Goal: Communication & Community: Answer question/provide support

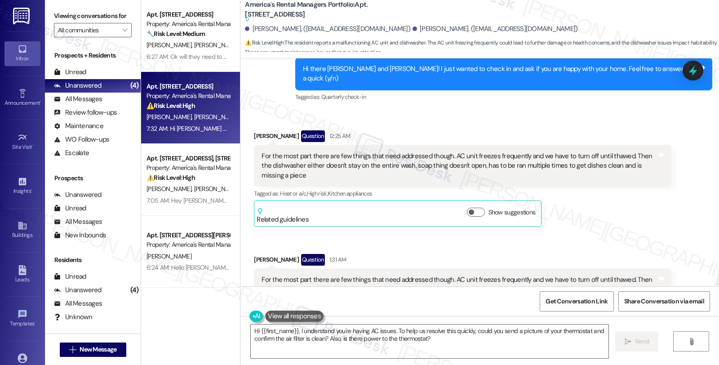
scroll to position [199, 0]
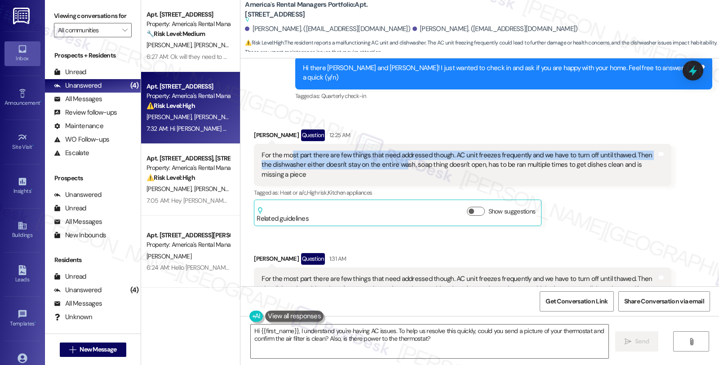
drag, startPoint x: 284, startPoint y: 133, endPoint x: 387, endPoint y: 141, distance: 103.6
click at [387, 150] on div "For the most part there are few things that need addressed though. AC unit free…" at bounding box center [458, 164] width 395 height 29
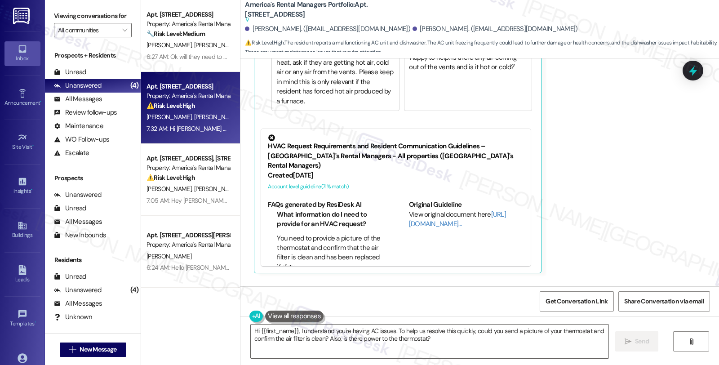
scroll to position [616, 0]
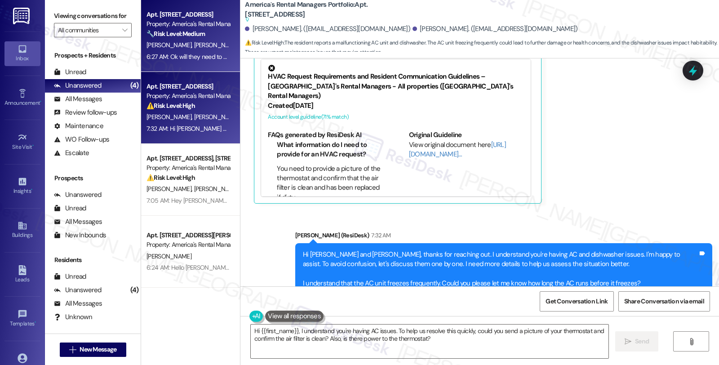
click at [198, 37] on strong "🔧 Risk Level: Medium" at bounding box center [175, 34] width 58 height 8
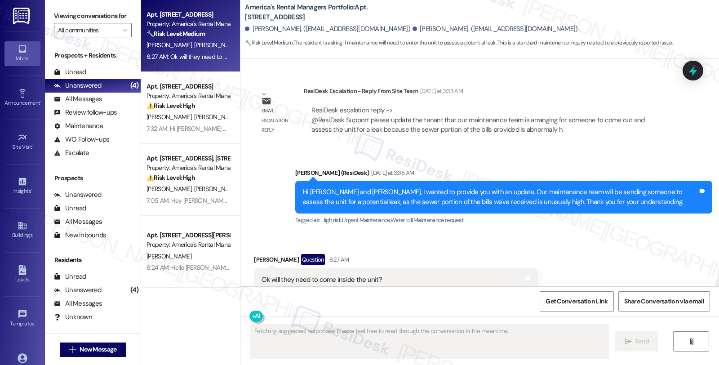
scroll to position [1204, 0]
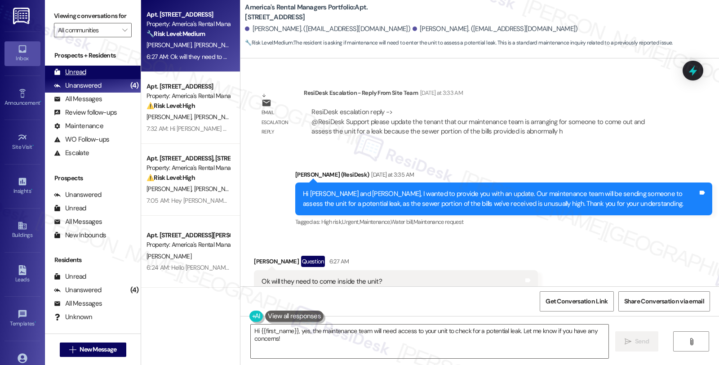
click at [65, 77] on div "Unread" at bounding box center [70, 71] width 32 height 9
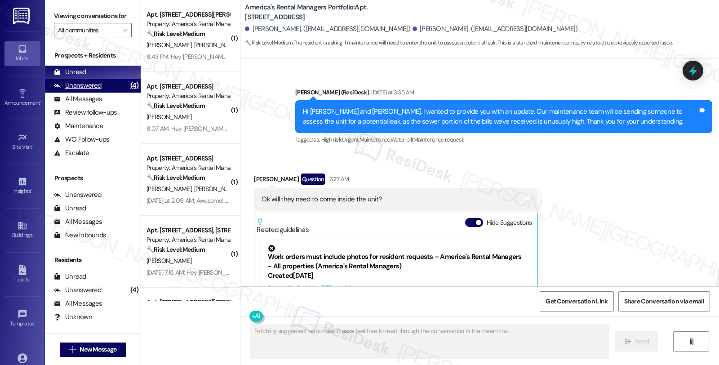
scroll to position [1371, 0]
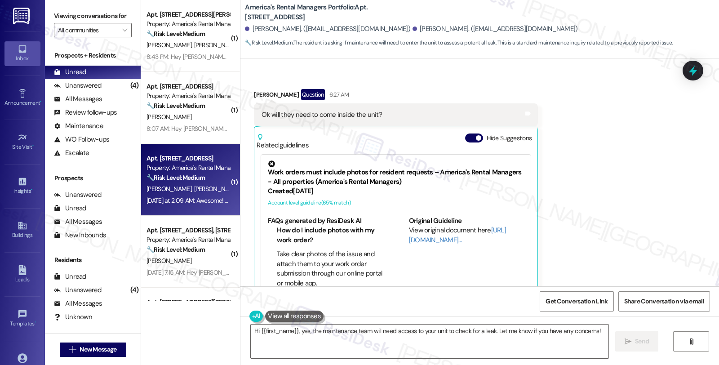
click at [177, 183] on div "[PERSON_NAME] [PERSON_NAME]" at bounding box center [188, 188] width 85 height 11
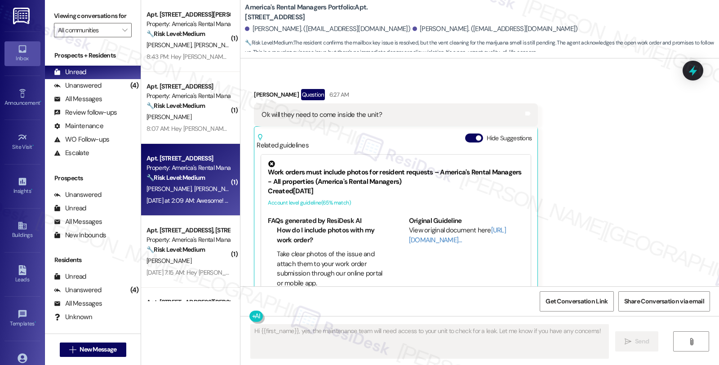
scroll to position [803, 0]
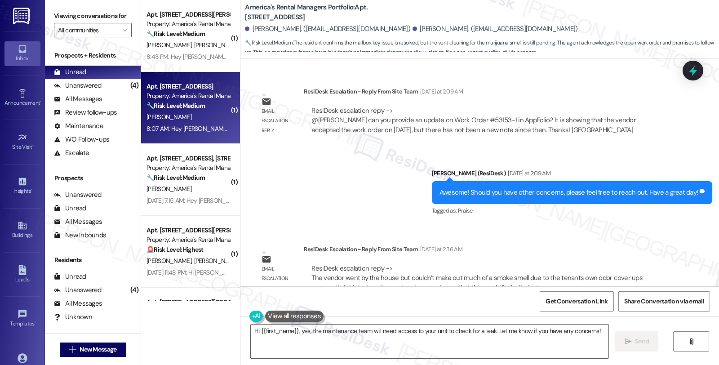
click at [199, 113] on div "[PERSON_NAME]" at bounding box center [188, 116] width 85 height 11
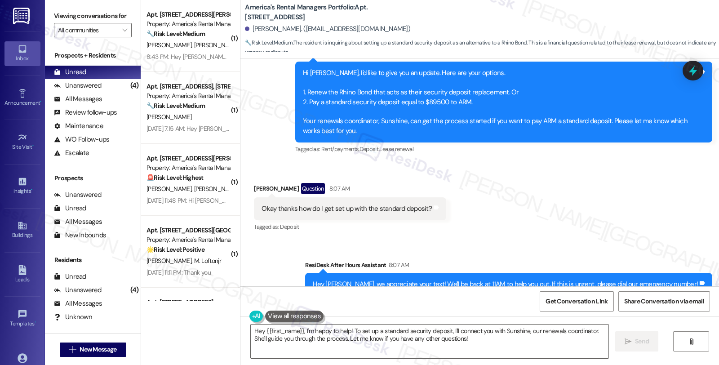
scroll to position [1192, 0]
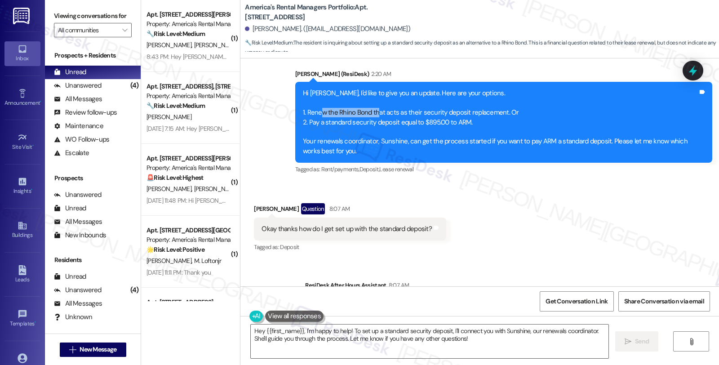
drag, startPoint x: 316, startPoint y: 113, endPoint x: 369, endPoint y: 114, distance: 53.5
click at [369, 114] on div "Hi [PERSON_NAME], I'd like to give you an update. Here are your options. 1. Ren…" at bounding box center [500, 121] width 395 height 67
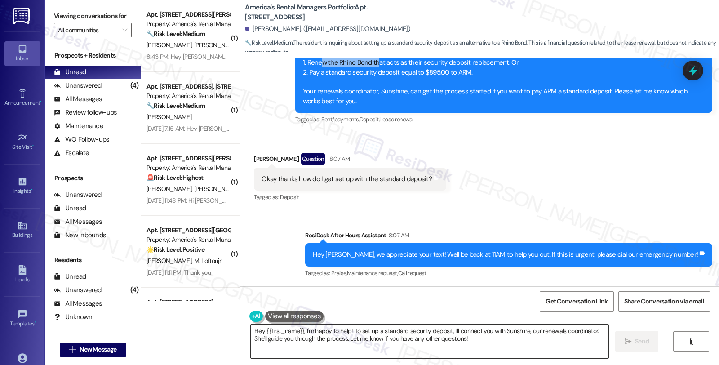
click at [251, 330] on textarea "Hey {{first_name}}, I'm happy to help! To set up a standard security deposit, I…" at bounding box center [430, 341] width 358 height 34
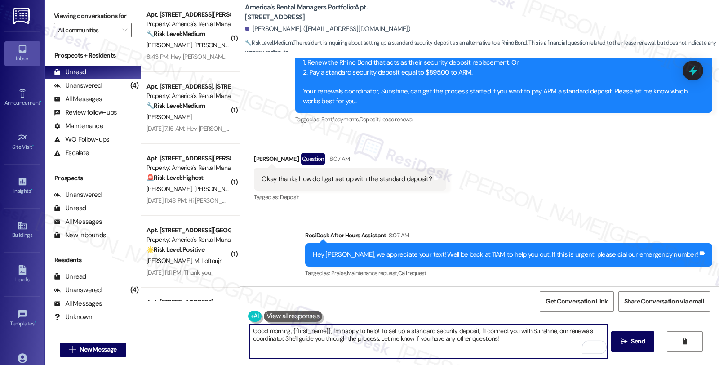
click at [329, 330] on textarea "Good morning, {{first_name}}, I'm happy to help! To set up a standard security …" at bounding box center [428, 341] width 358 height 34
paste textarea "pay ARM a standard deposit"
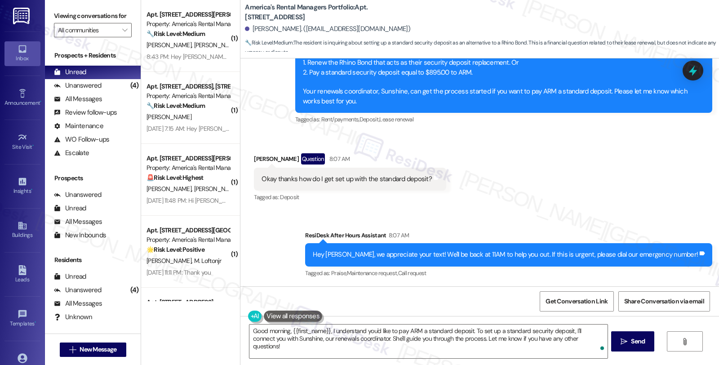
click at [676, 195] on div "Received via SMS [PERSON_NAME] Question 8:07 AM Okay thanks how do I get set up…" at bounding box center [479, 172] width 478 height 78
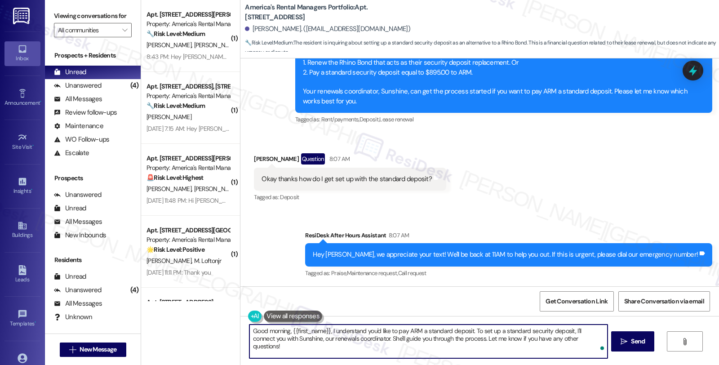
click at [297, 338] on textarea "Good morning, {{first_name}}, I understand you'd like to pay ARM a standard dep…" at bounding box center [428, 341] width 358 height 34
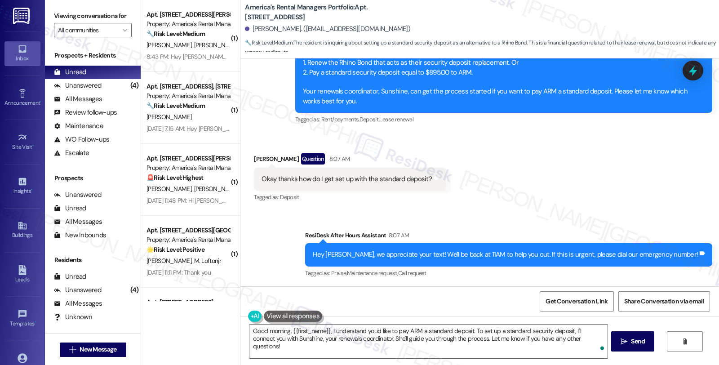
click at [588, 201] on div "Received via SMS [PERSON_NAME] Question 8:07 AM Okay thanks how do I get set up…" at bounding box center [479, 172] width 478 height 78
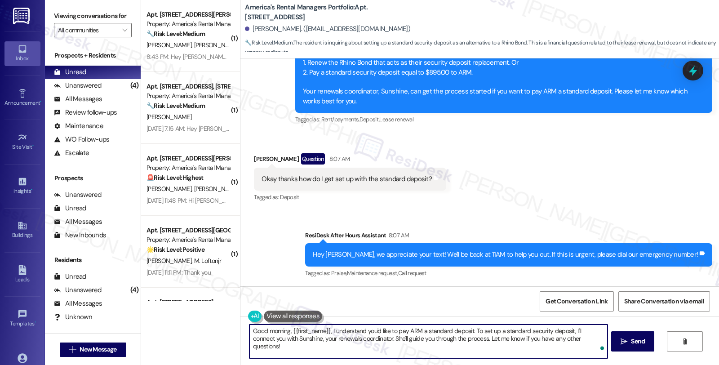
click at [363, 334] on textarea "Good morning, {{first_name}}, I understand you'd like to pay ARM a standard dep…" at bounding box center [428, 341] width 358 height 34
click at [364, 340] on textarea "Good morning, {{first_name}}, I understand you'd like to pay ARM a standard dep…" at bounding box center [428, 341] width 358 height 34
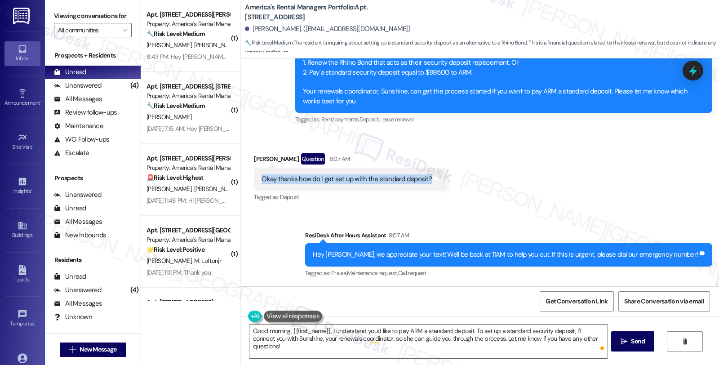
drag, startPoint x: 252, startPoint y: 181, endPoint x: 421, endPoint y: 182, distance: 168.5
click at [421, 182] on div "Okay thanks how do I get set up with the standard deposit? Tags and notes" at bounding box center [350, 179] width 192 height 23
copy div "Okay thanks how do I get set up with the standard deposit?"
click at [597, 337] on textarea "Good morning, {{first_name}}, I understand you'd like to pay ARM a standard dep…" at bounding box center [428, 341] width 358 height 34
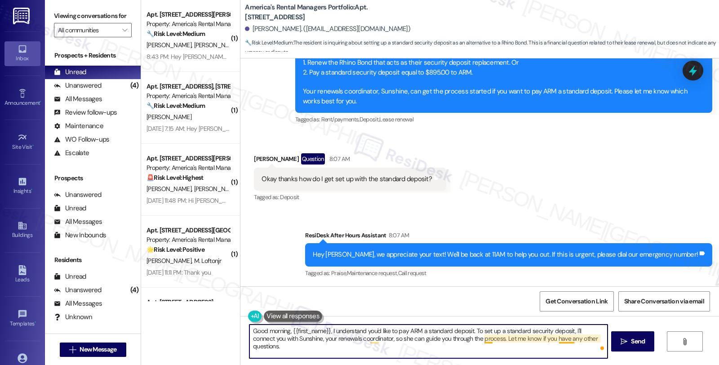
click at [478, 339] on textarea "Good morning, {{first_name}}, I understand you'd like to pay ARM a standard dep…" at bounding box center [428, 341] width 358 height 34
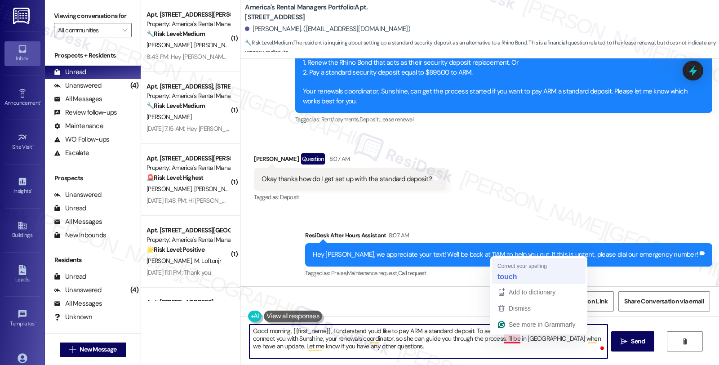
type textarea "Good morning, {{first_name}}, I understand you'd like to pay ARM a standard dep…"
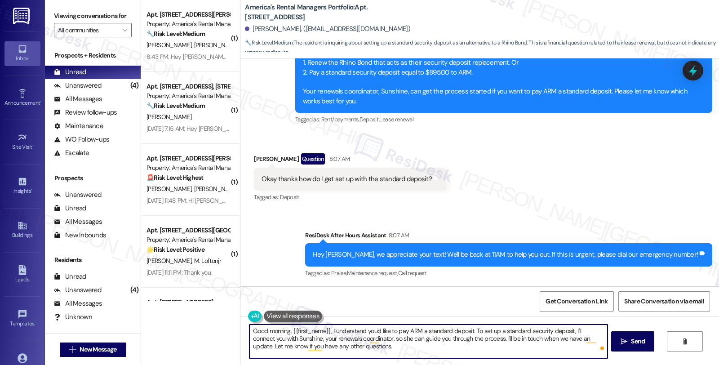
click at [381, 349] on textarea "Good morning, {{first_name}}, I understand you'd like to pay ARM a standard dep…" at bounding box center [428, 341] width 358 height 34
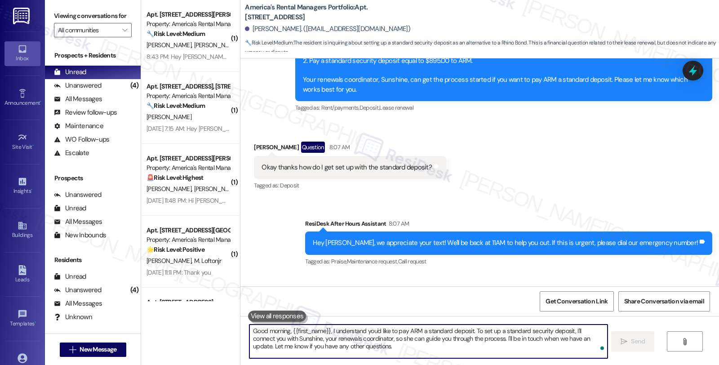
scroll to position [1323, 0]
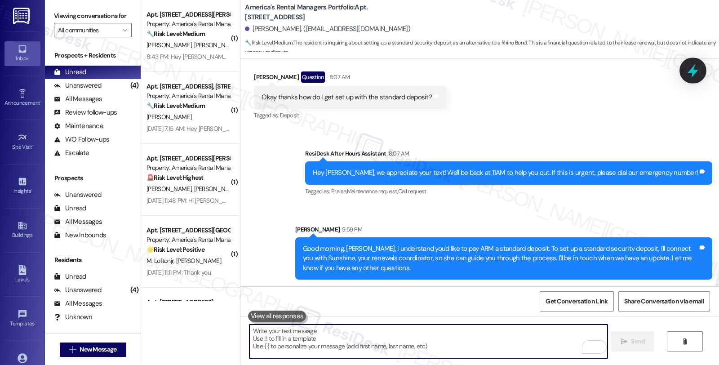
click at [698, 65] on icon at bounding box center [692, 70] width 15 height 15
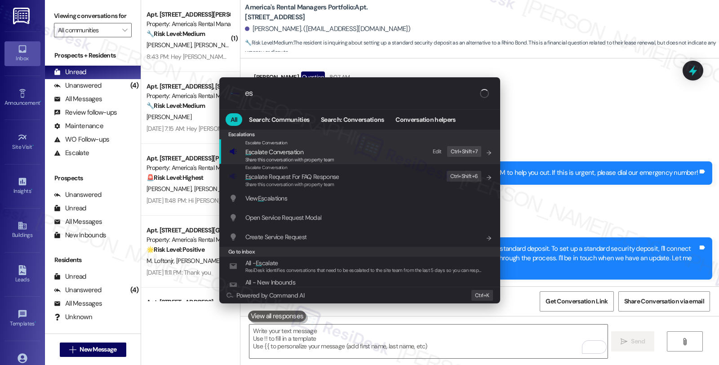
type input "e"
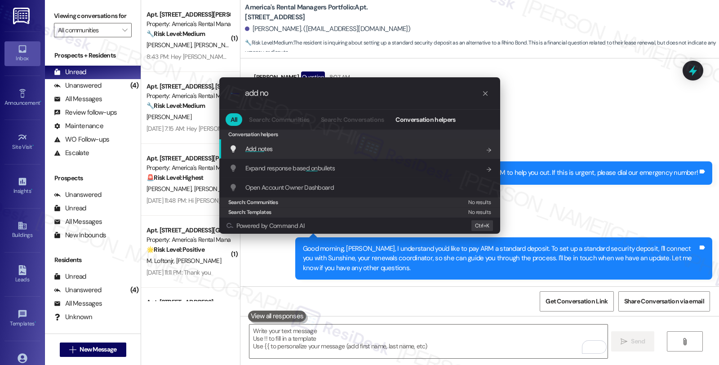
type input "add no"
click at [289, 146] on div "Add no tes Add shortcut" at bounding box center [360, 149] width 263 height 10
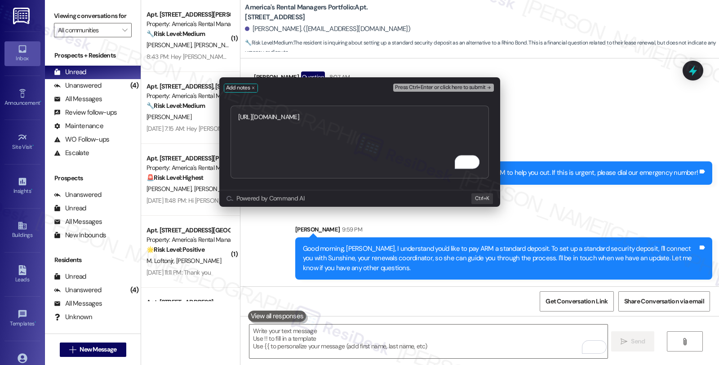
type textarea "[URL][DOMAIN_NAME]"
click at [434, 87] on span "Press Ctrl+Enter or click here to submit" at bounding box center [440, 87] width 90 height 6
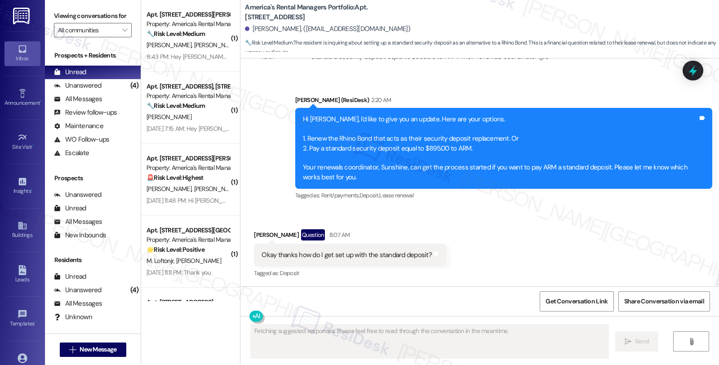
scroll to position [1422, 0]
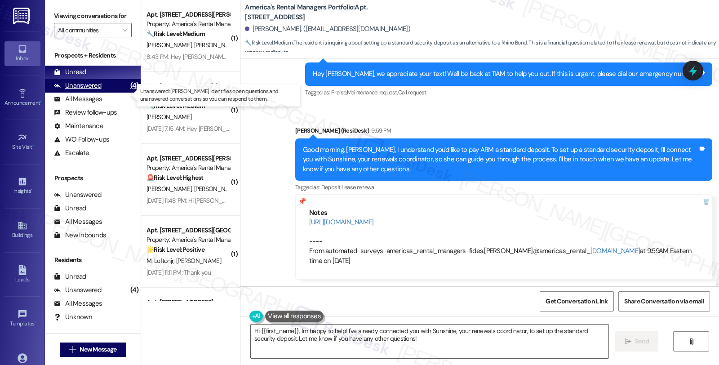
click at [93, 90] on div "Unanswered" at bounding box center [78, 85] width 48 height 9
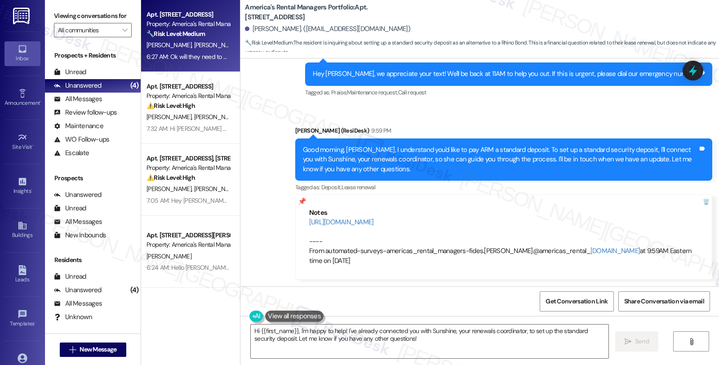
click at [192, 36] on strong "🔧 Risk Level: Medium" at bounding box center [175, 34] width 58 height 8
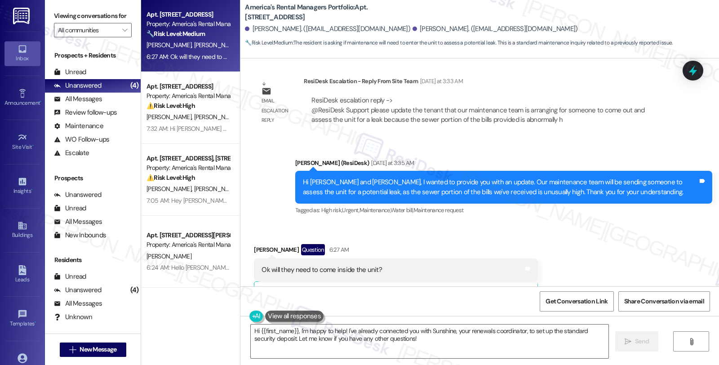
scroll to position [1204, 0]
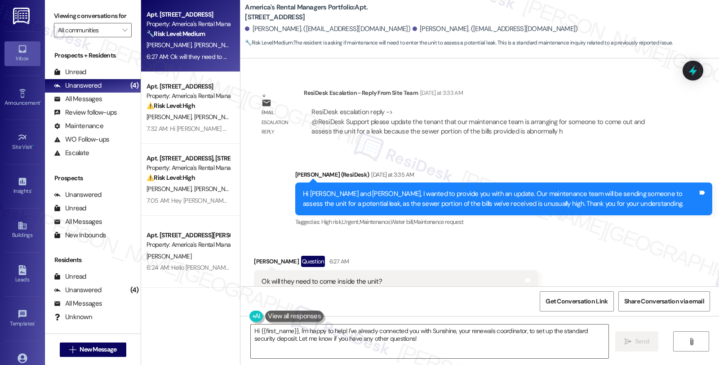
click at [422, 109] on div "ResiDesk escalation reply -> @ResiDesk Support please update the tenant that ou…" at bounding box center [477, 121] width 333 height 28
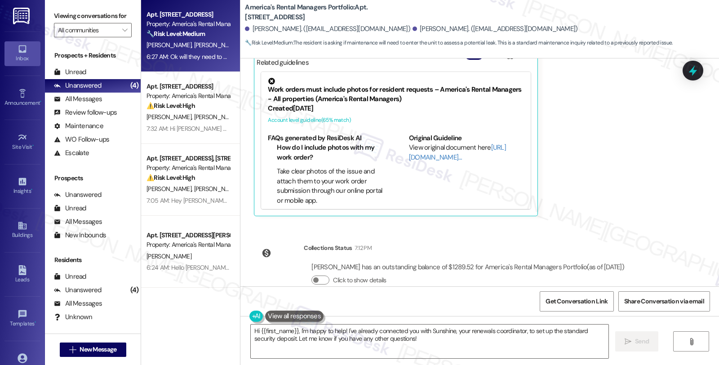
scroll to position [1304, 0]
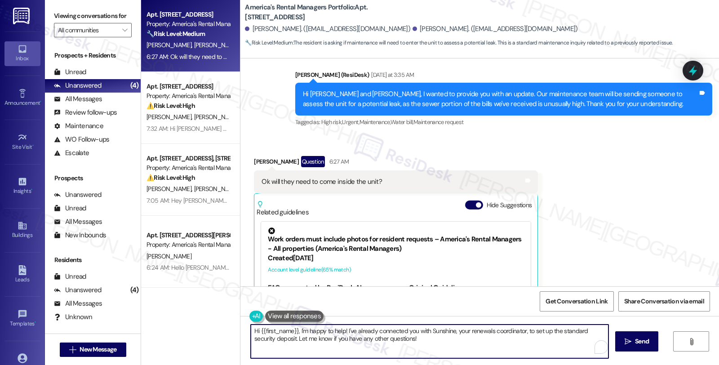
drag, startPoint x: 316, startPoint y: 331, endPoint x: 346, endPoint y: 340, distance: 31.4
click at [346, 340] on textarea "Hi {{first_name}}, yes, the maintenance team will need access to your unit to a…" at bounding box center [430, 341] width 358 height 34
click at [297, 334] on textarea "Hi {{first_name}}, yes, the maintenance team will need access to your unit to a…" at bounding box center [428, 341] width 358 height 34
click at [354, 330] on textarea "Hi {{first_name}}, the maintenance team will need access to your unit to assess…" at bounding box center [428, 341] width 358 height 34
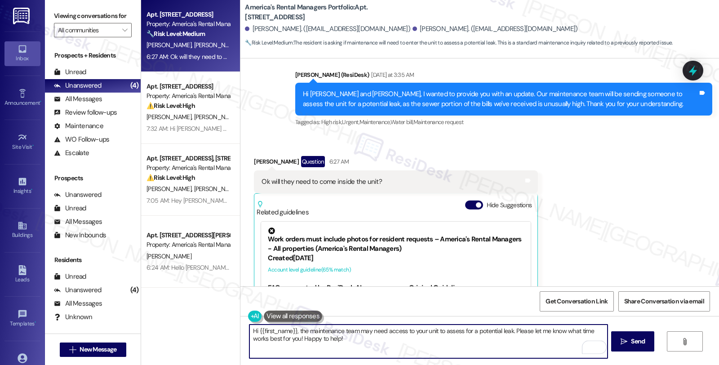
click at [381, 330] on textarea "Hi {{first_name}}, the maintenance team may need access to your unit to assess …" at bounding box center [428, 341] width 358 height 34
click at [434, 332] on textarea "Hi {{first_name}}, the maintenance team may need access to your unit to assess …" at bounding box center [428, 341] width 358 height 34
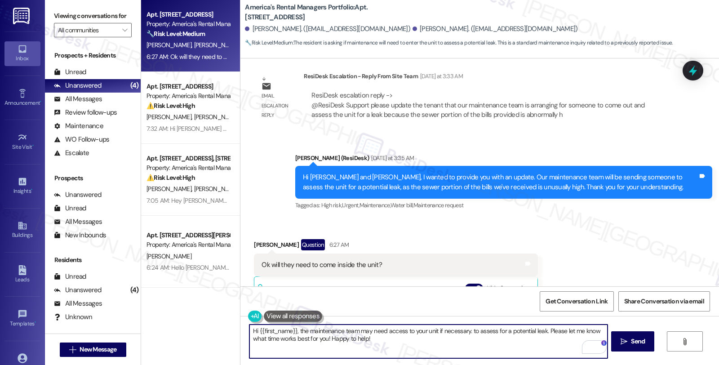
scroll to position [1204, 0]
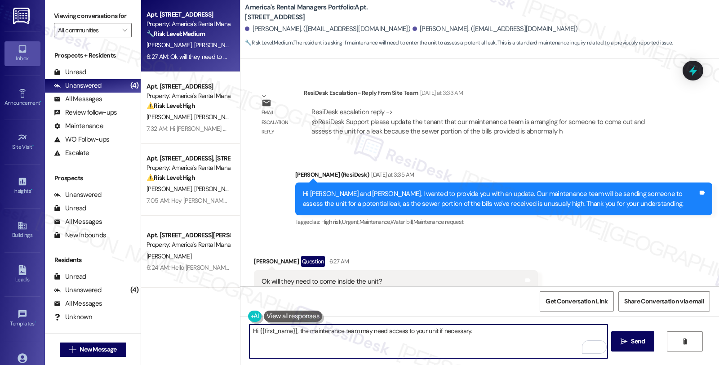
click at [497, 332] on textarea "Hi {{first_name}}, the maintenance team may need access to your unit if necessa…" at bounding box center [428, 341] width 358 height 34
click at [258, 256] on div "[PERSON_NAME] Question 6:27 AM" at bounding box center [396, 263] width 284 height 14
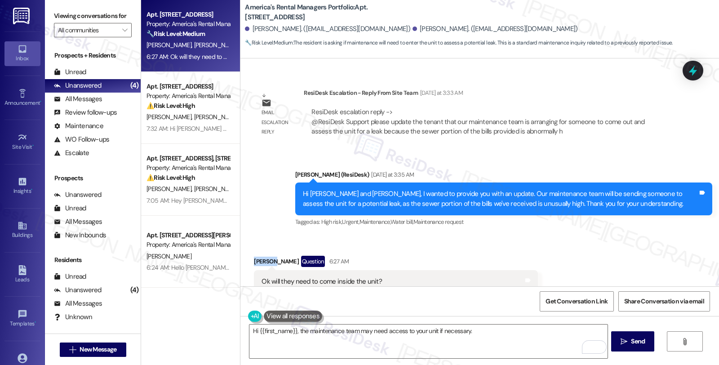
click at [258, 256] on div "[PERSON_NAME] Question 6:27 AM" at bounding box center [396, 263] width 284 height 14
copy div "[PERSON_NAME]"
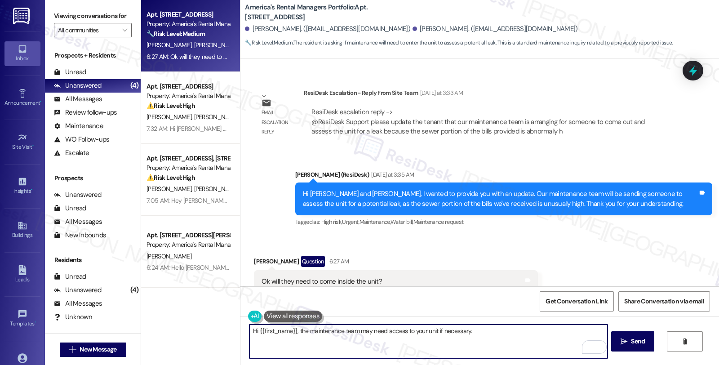
drag, startPoint x: 253, startPoint y: 331, endPoint x: 290, endPoint y: 332, distance: 36.9
click at [290, 332] on textarea "Hi {{first_name}}, the maintenance team may need access to your unit if necessa…" at bounding box center [428, 341] width 358 height 34
paste textarea "[PERSON_NAME]"
type textarea "Hi [PERSON_NAME], the maintenance team may need access to your unit if necessar…"
click at [465, 332] on textarea "Hi [PERSON_NAME], the maintenance team may need access to your unit if necessar…" at bounding box center [428, 341] width 358 height 34
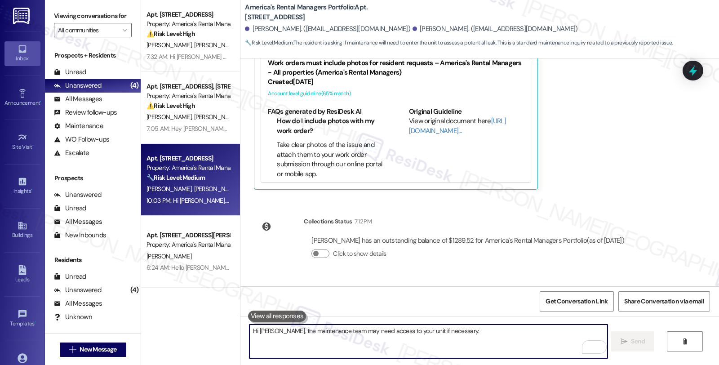
scroll to position [1516, 0]
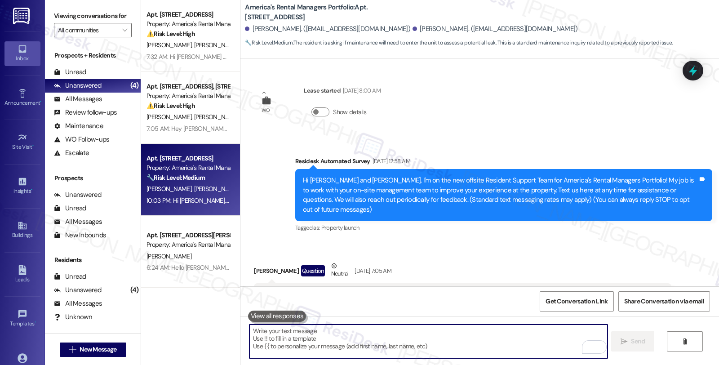
scroll to position [1516, 0]
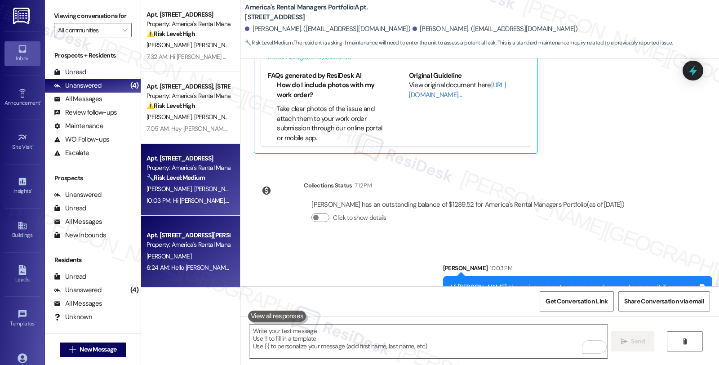
click at [169, 236] on div "Apt. [STREET_ADDRESS][PERSON_NAME][PERSON_NAME]" at bounding box center [187, 234] width 83 height 9
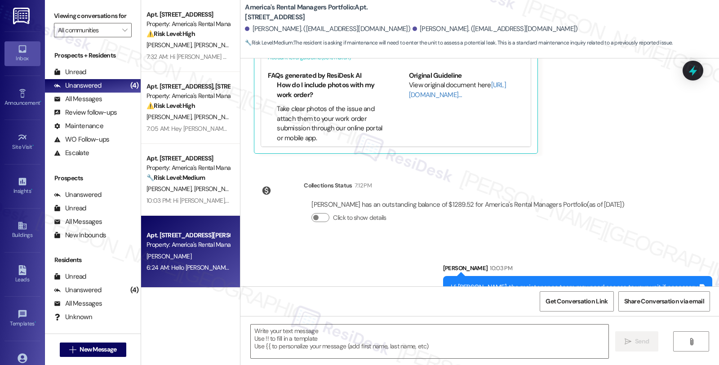
type textarea "Fetching suggested responses. Please feel free to read through the conversation…"
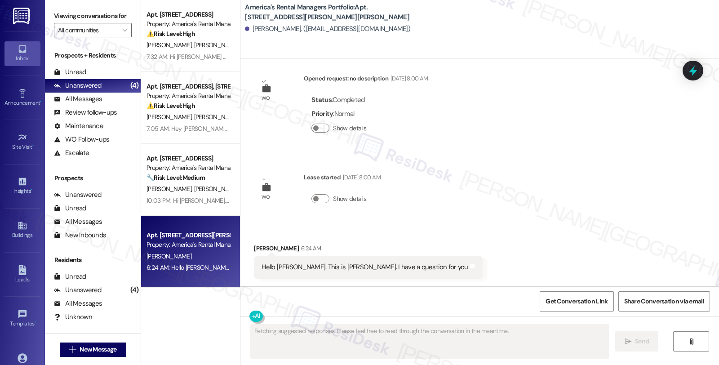
scroll to position [11, 0]
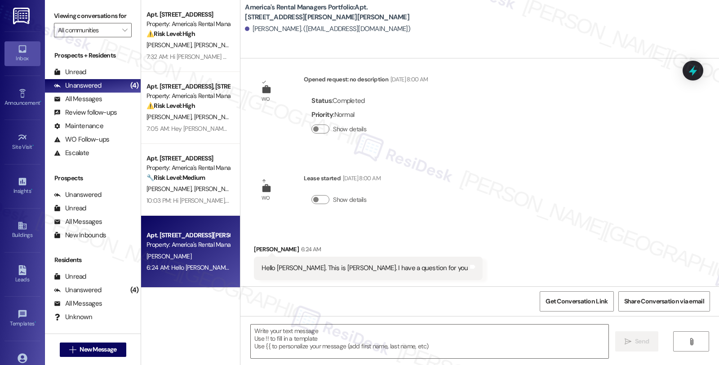
click at [257, 246] on div "James Sparkman 6:24 AM" at bounding box center [368, 250] width 228 height 13
copy div "James"
click at [287, 338] on textarea at bounding box center [430, 341] width 358 height 34
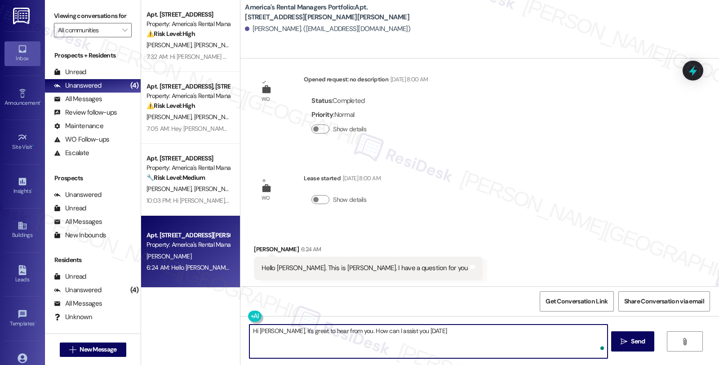
type textarea "Hi [PERSON_NAME], it's great to hear from you. How can I assist you [DATE]?"
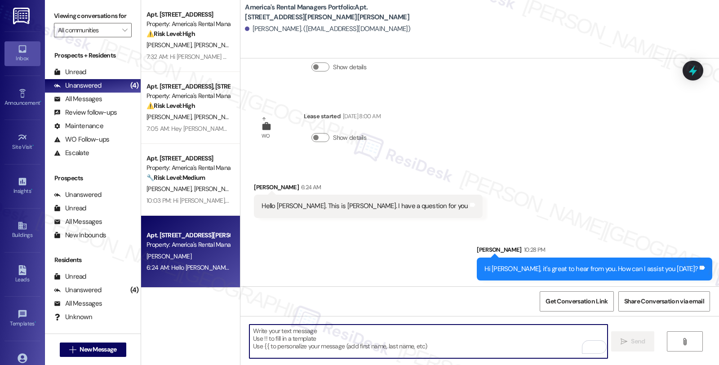
scroll to position [74, 0]
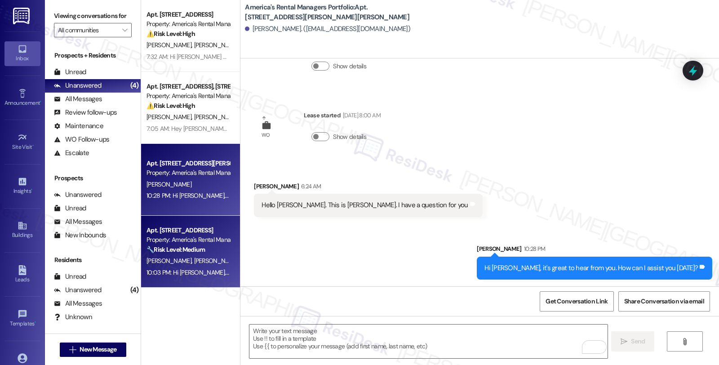
click at [195, 254] on div "🔧 Risk Level: Medium The resident is asking if maintenance will need to enter t…" at bounding box center [187, 249] width 83 height 9
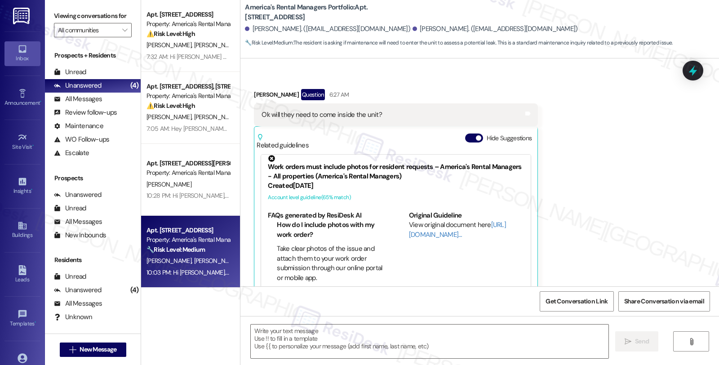
scroll to position [7, 0]
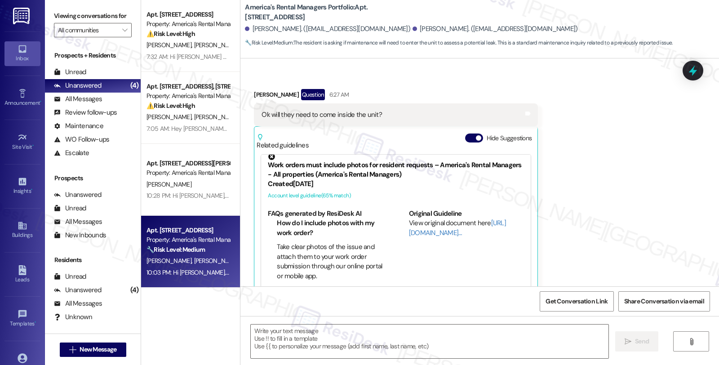
type textarea "Fetching suggested responses. Please feel free to read through the conversation…"
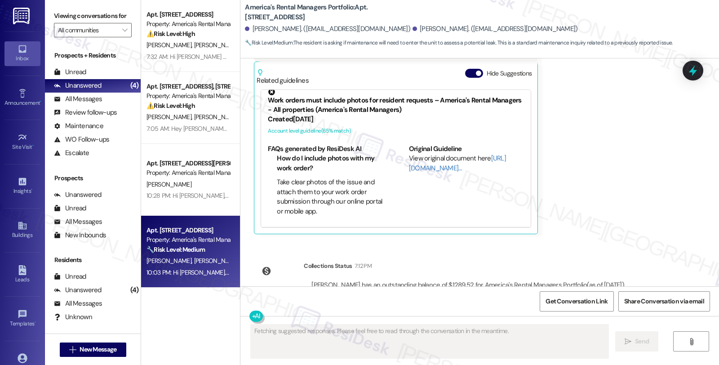
scroll to position [1530, 0]
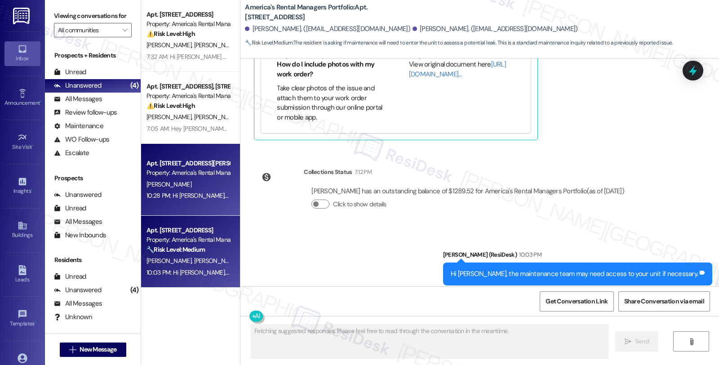
click at [177, 163] on div "Apt. [STREET_ADDRESS][PERSON_NAME][PERSON_NAME]" at bounding box center [187, 163] width 83 height 9
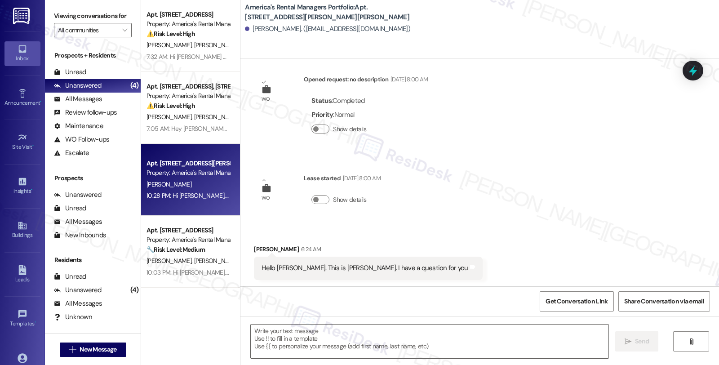
type textarea "Fetching suggested responses. Please feel free to read through the conversation…"
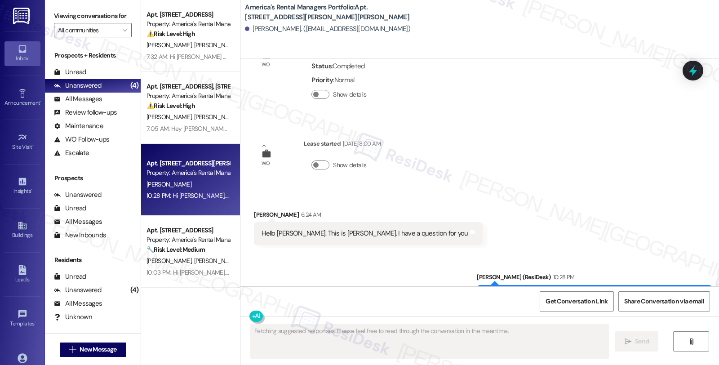
scroll to position [87, 0]
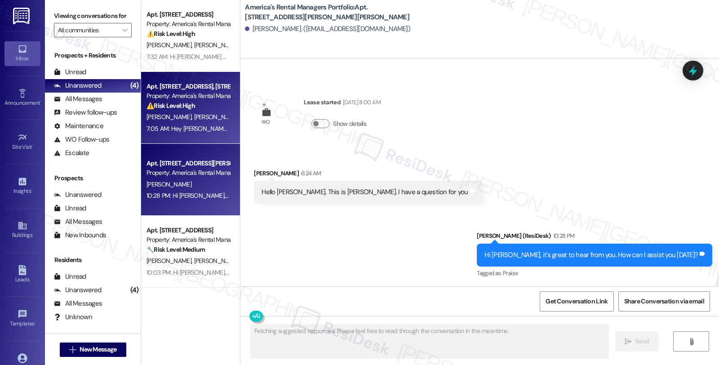
click at [215, 114] on div "G. Barger M. Barger" at bounding box center [188, 116] width 85 height 11
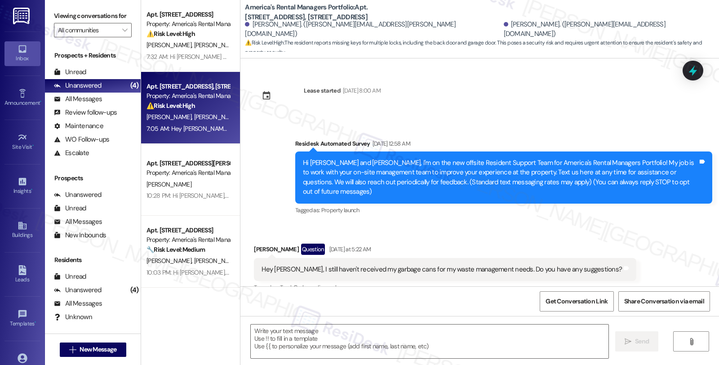
scroll to position [1121, 0]
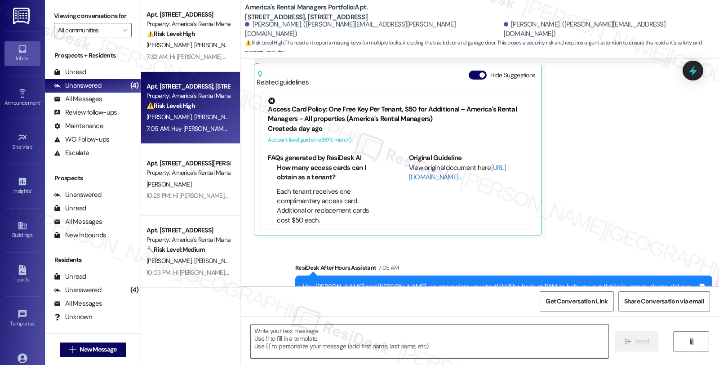
type textarea "Fetching suggested responses. Please feel free to read through the conversation…"
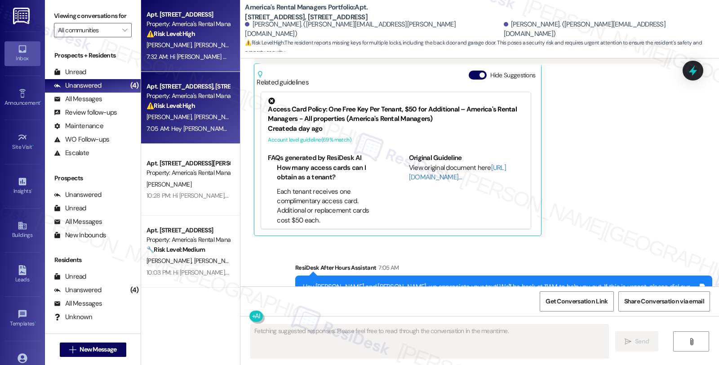
click at [194, 47] on span "[PERSON_NAME]" at bounding box center [216, 45] width 45 height 8
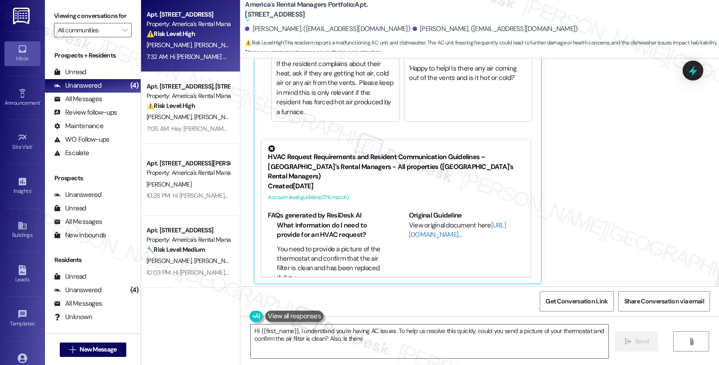
scroll to position [616, 0]
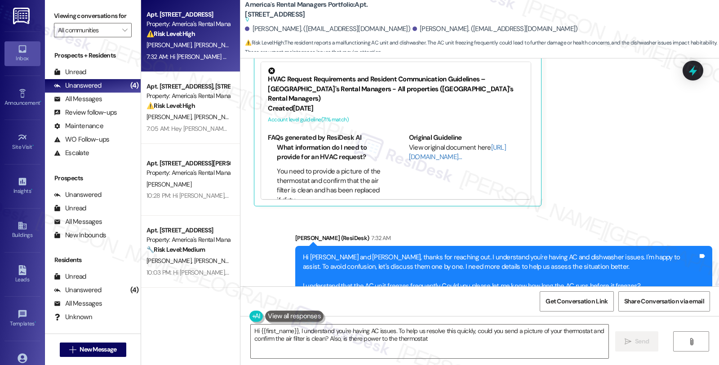
type textarea "Hi {{first_name}}, I understand you're having AC issues. To help us resolve thi…"
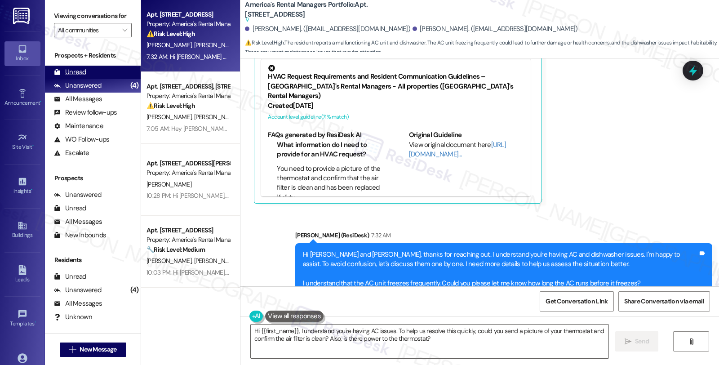
click at [88, 78] on div "Unread (0)" at bounding box center [93, 72] width 96 height 13
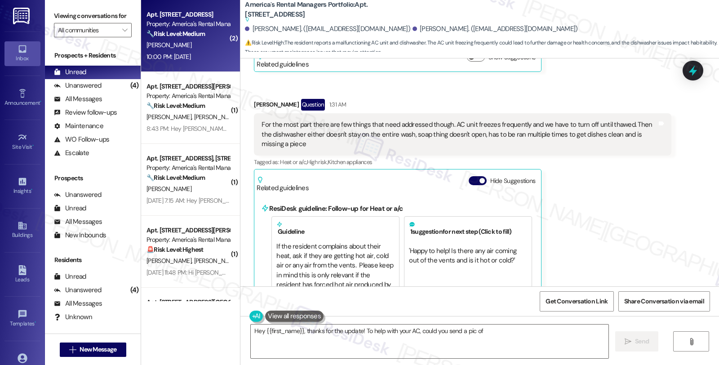
scroll to position [511, 0]
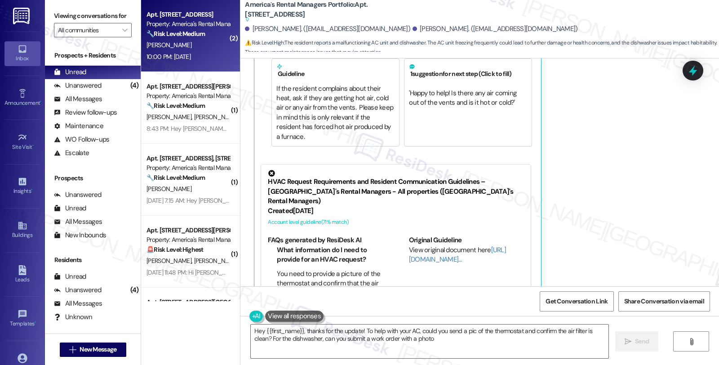
type textarea "Hey {{first_name}}, thanks for the update! To help with your AC, could you send…"
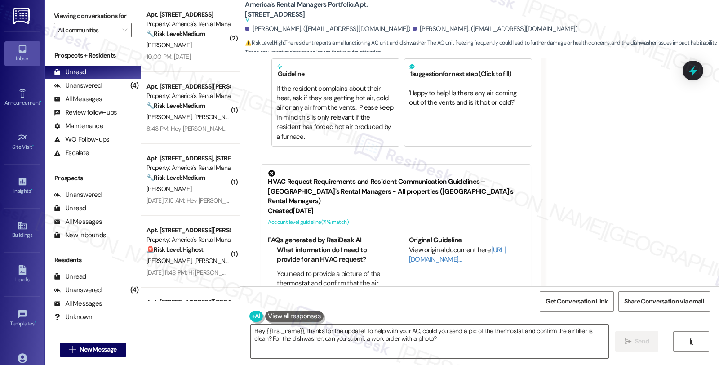
scroll to position [616, 0]
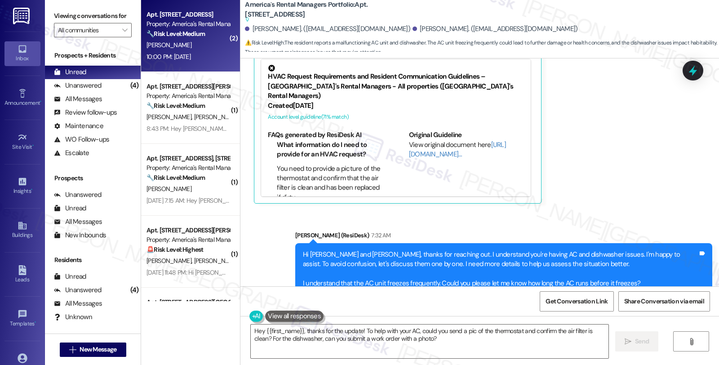
click at [194, 43] on div "[PERSON_NAME]" at bounding box center [188, 45] width 85 height 11
type textarea "Hey {{first_name}}, thanks for the update! To help with your AC, could you send…"
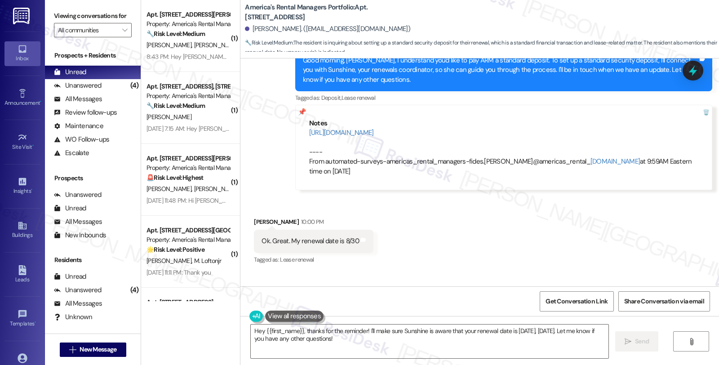
scroll to position [1548, 0]
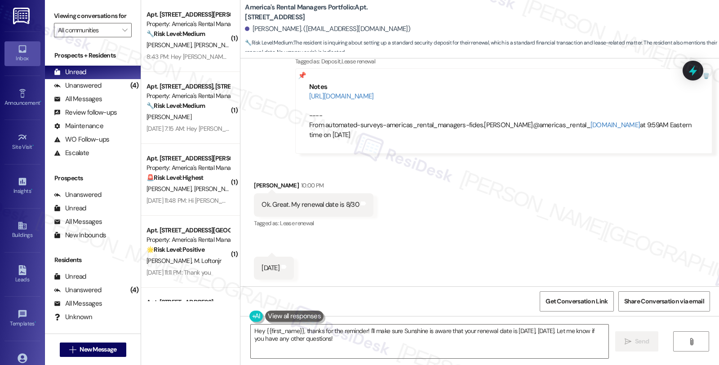
click at [609, 208] on div "Received via SMS Robert Smith 10:00 PM Ok. Great. My renewal date is 8/30 Tags …" at bounding box center [479, 223] width 478 height 126
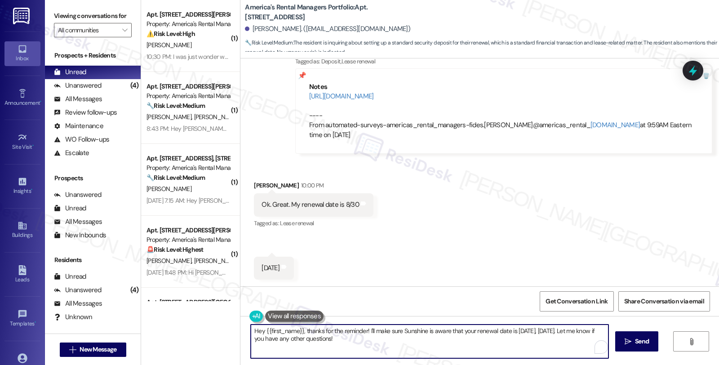
drag, startPoint x: 304, startPoint y: 330, endPoint x: 212, endPoint y: 329, distance: 91.2
click at [212, 329] on div "( 1 ) Apt. 68 Granvil Way, 68 Granvil Way Property: America's Rental Managers P…" at bounding box center [430, 182] width 578 height 365
click at [309, 331] on textarea "Thanks for the reminder! I'll make sure Sunshine is aware that your renewal dat…" at bounding box center [428, 341] width 358 height 34
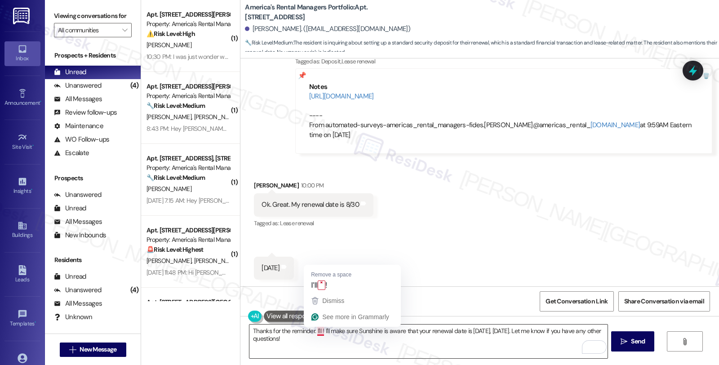
click at [310, 331] on textarea "Thanks for the reminder. I'll ! I'll make sure Sunshine is aware that your rene…" at bounding box center [428, 341] width 358 height 34
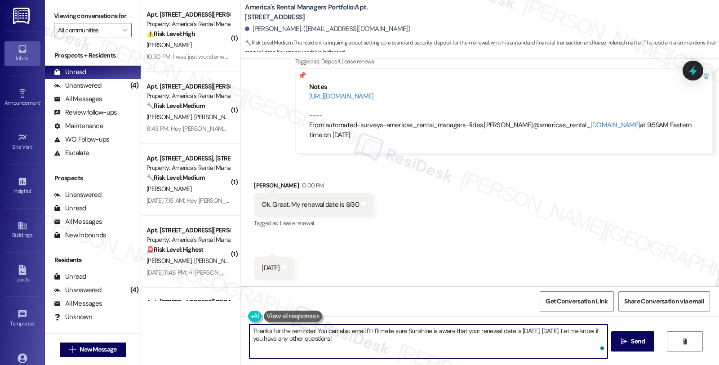
type textarea "Thanks for the reminder. You can also email I'll ! I'll make sure Sunshine is a…"
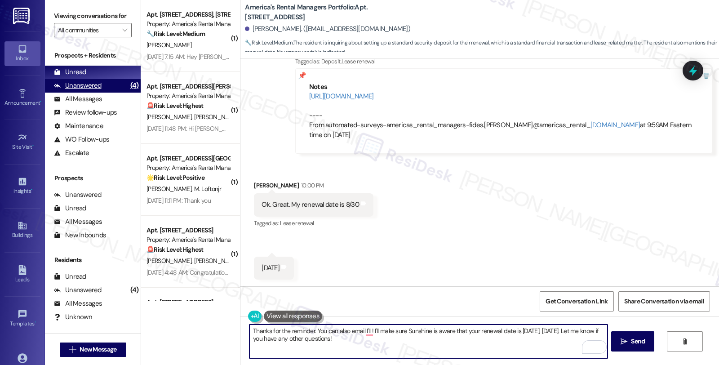
click at [101, 93] on div "Unanswered (4)" at bounding box center [93, 85] width 96 height 13
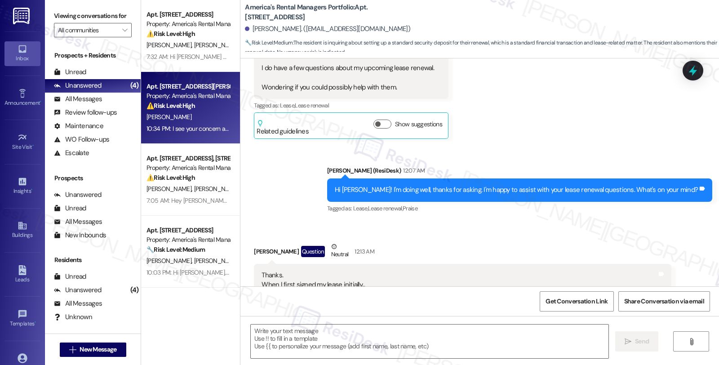
type textarea "Fetching suggested responses. Please feel free to read through the conversation…"
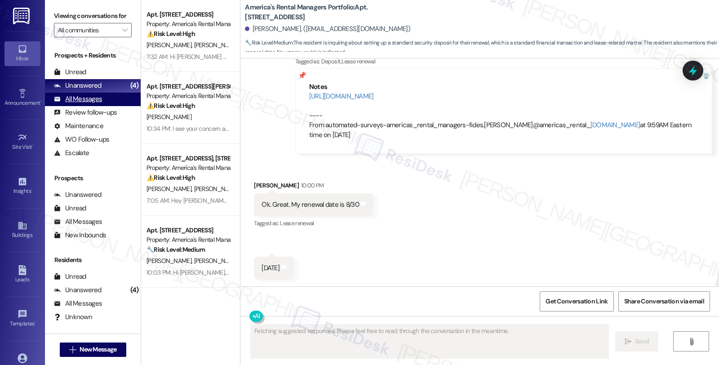
click at [96, 102] on div "All Messages (undefined)" at bounding box center [93, 99] width 96 height 13
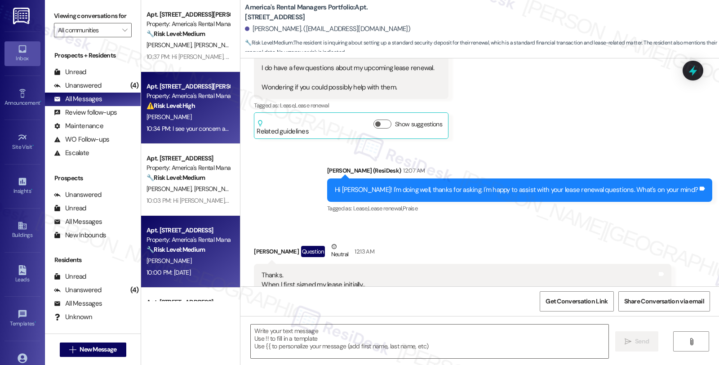
type textarea "Fetching suggested responses. Please feel free to read through the conversation…"
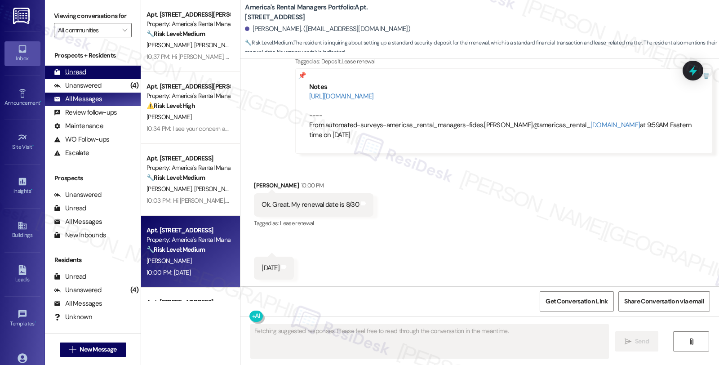
click at [85, 77] on div "Unread" at bounding box center [70, 71] width 32 height 9
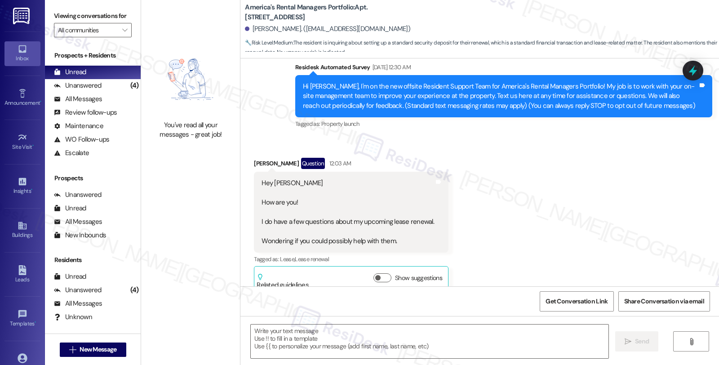
type textarea "Fetching suggested responses. Please feel free to read through the conversation…"
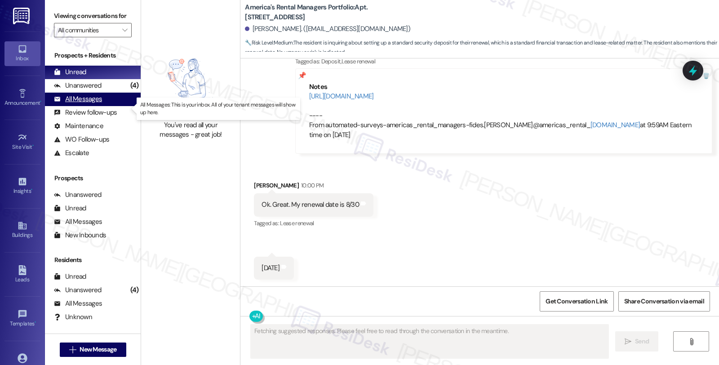
click at [101, 102] on div "All Messages (undefined)" at bounding box center [93, 99] width 96 height 13
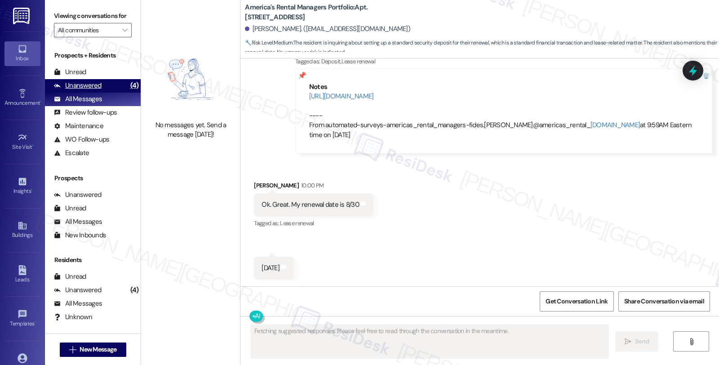
click at [100, 93] on div "Unanswered (4)" at bounding box center [93, 85] width 96 height 13
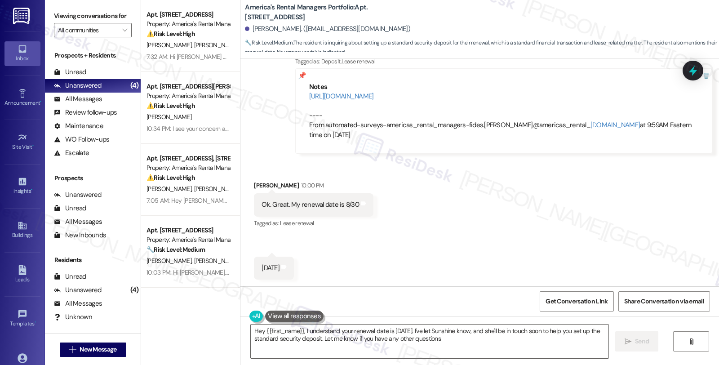
type textarea "Hey {{first_name}}, I understand your renewal date is tomorrow. I've let Sunshi…"
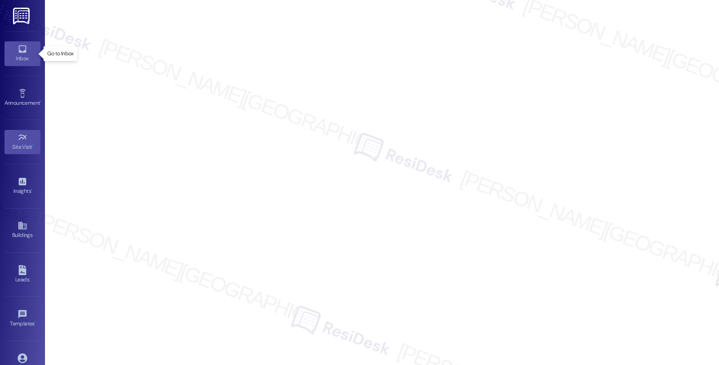
click at [28, 59] on div "Inbox" at bounding box center [22, 58] width 45 height 9
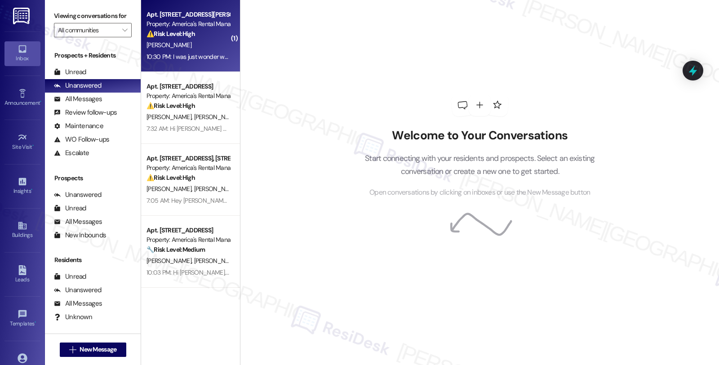
click at [200, 38] on div "⚠️ Risk Level: High The resident is questioning a charge from the company, indi…" at bounding box center [187, 33] width 83 height 9
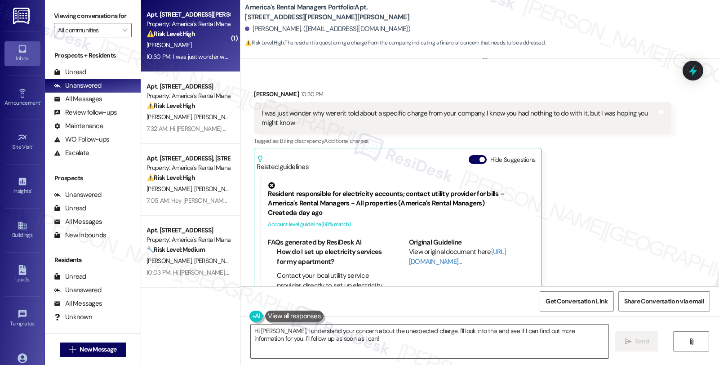
scroll to position [245, 0]
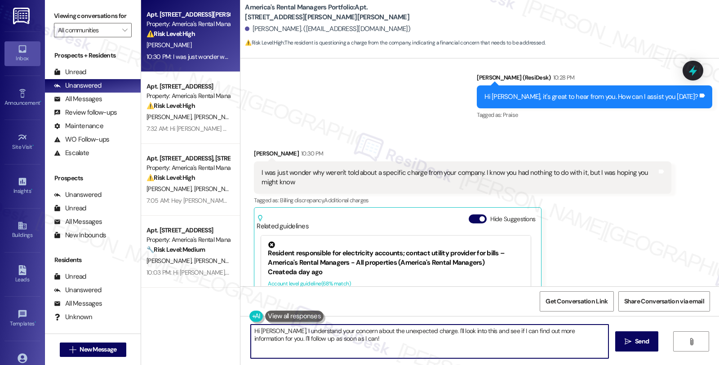
drag, startPoint x: 272, startPoint y: 331, endPoint x: 225, endPoint y: 331, distance: 47.2
click at [225, 331] on div "Apt. [STREET_ADDRESS][GEOGRAPHIC_DATA][PERSON_NAME][STREET_ADDRESS][PERSON_NAME…" at bounding box center [430, 182] width 578 height 365
click at [270, 331] on textarea "I understand your concern about the unexpected charge. I'll look into this and …" at bounding box center [428, 341] width 358 height 34
drag, startPoint x: 375, startPoint y: 329, endPoint x: 430, endPoint y: 350, distance: 58.9
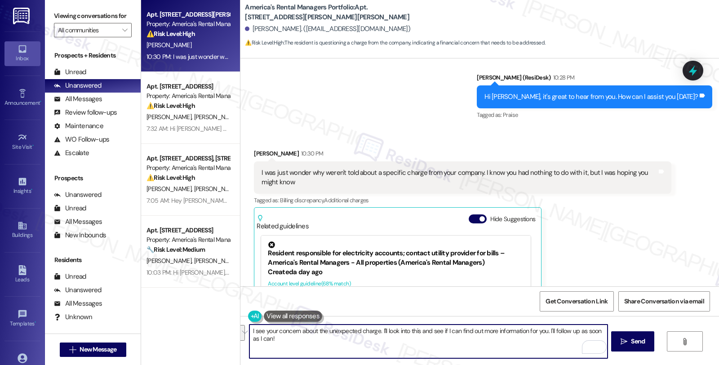
click at [430, 350] on textarea "I see your concern about the unexpected charge. I'll look into this and see if …" at bounding box center [428, 341] width 358 height 34
click at [559, 331] on textarea "I see your concern about the unexpected charge. Could you please let me know wh…" at bounding box center [428, 341] width 358 height 34
type textarea "I see your concern about the unexpected charge. Could you please let me know wh…"
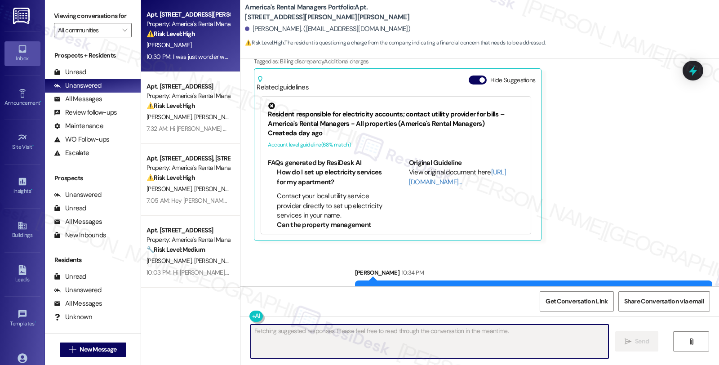
scroll to position [408, 0]
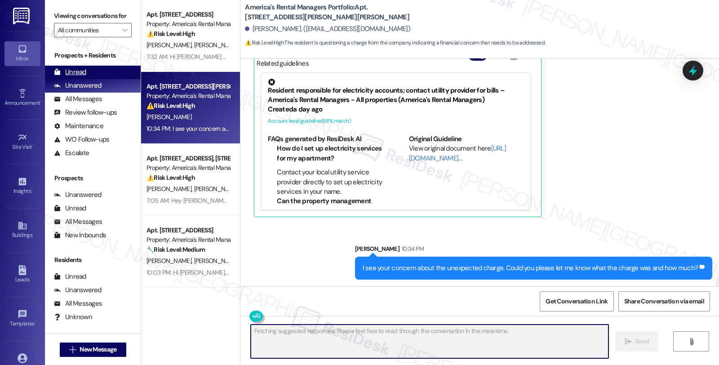
click at [80, 77] on div "Unread" at bounding box center [70, 71] width 32 height 9
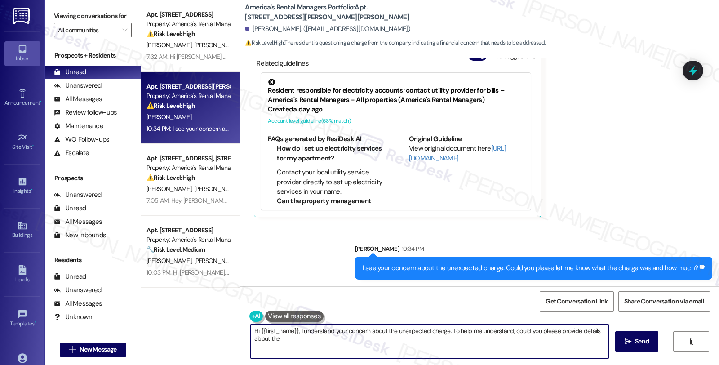
type textarea "Hi {{first_name}}, I understand your concern about the unexpected charge. To he…"
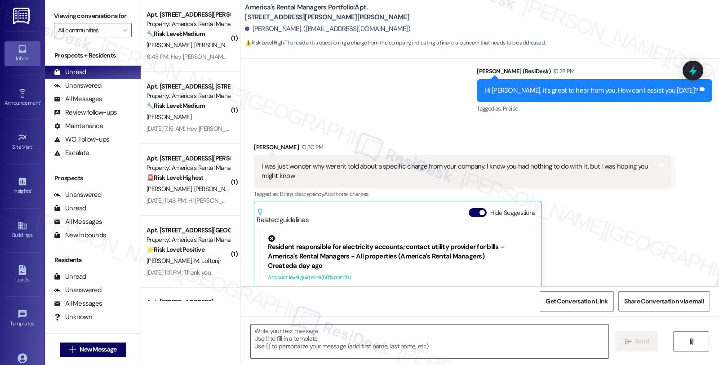
type textarea "Fetching suggested responses. Please feel free to read through the conversation…"
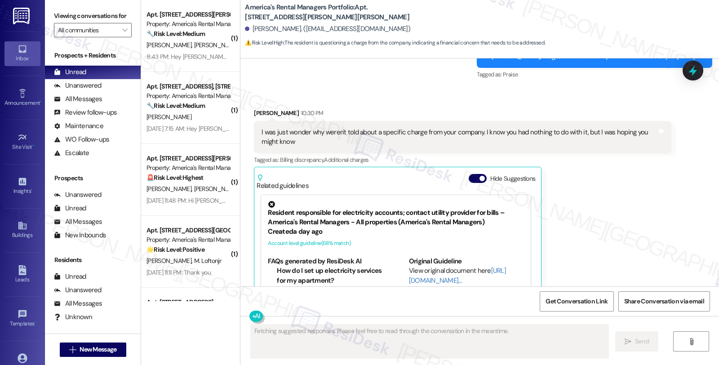
scroll to position [345, 0]
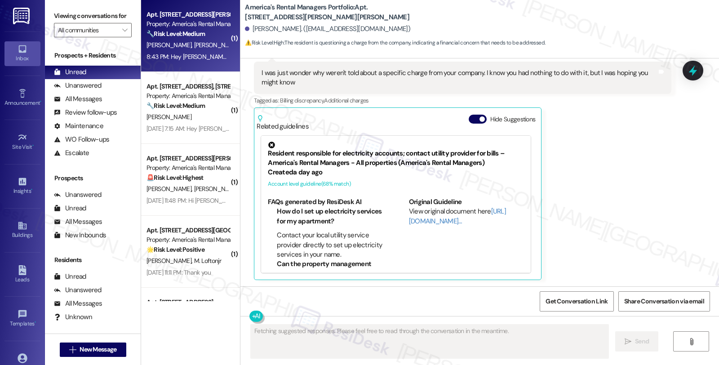
click at [209, 31] on div "🔧 Risk Level: Medium The resident is requesting a copy of their utility bill. T…" at bounding box center [187, 33] width 83 height 9
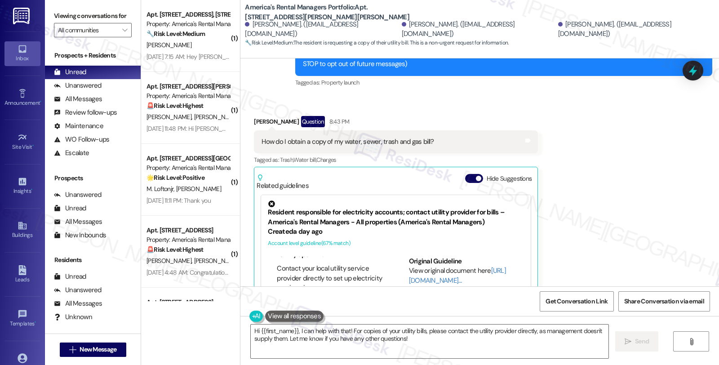
scroll to position [0, 0]
click at [429, 272] on link "[URL][DOMAIN_NAME]…" at bounding box center [457, 275] width 97 height 18
drag, startPoint x: 256, startPoint y: 328, endPoint x: 288, endPoint y: 328, distance: 32.3
click at [256, 328] on textarea "Hi {{first_name}}, I can help with that! For copies of your utility bills, plea…" at bounding box center [430, 341] width 358 height 34
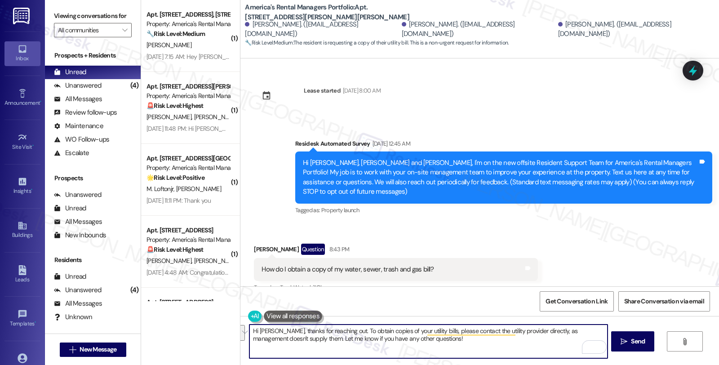
drag, startPoint x: 415, startPoint y: 346, endPoint x: 185, endPoint y: 316, distance: 232.4
click at [185, 316] on div "( 1 ) Apt. 182 Highview Cove, 182 Highview Cove Property: America's Rental Mana…" at bounding box center [430, 182] width 578 height 365
type textarea "Hi Sara, thanks for reaching out. To obtain copies of your utility bills, pleas…"
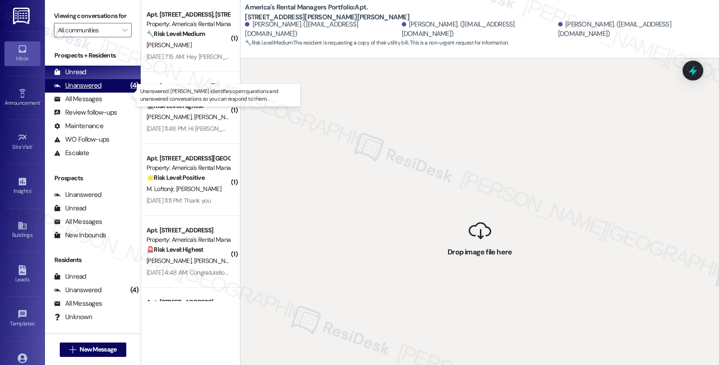
click at [96, 90] on div "Unanswered" at bounding box center [78, 85] width 48 height 9
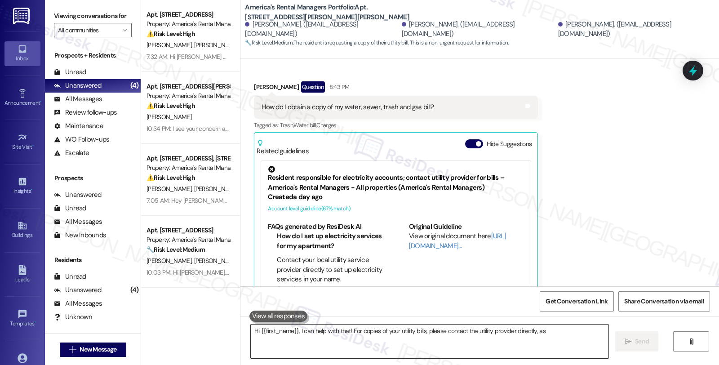
scroll to position [177, 0]
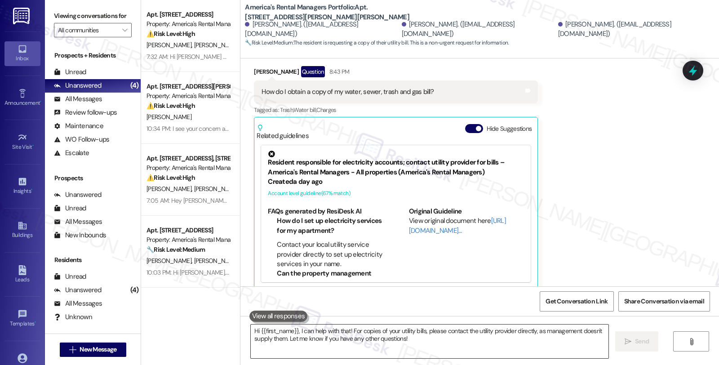
click at [410, 352] on textarea "Hi {{first_name}}, I can help with that! For copies of your utility bills, plea…" at bounding box center [430, 341] width 358 height 34
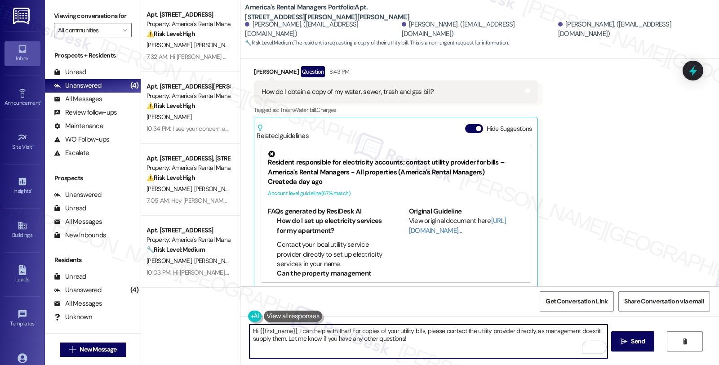
paste textarea "Thanks for reaching out! To obtain copies of your utility bills, you’ll need to…"
click at [249, 331] on textarea "Thanks for reaching out! To obtain copies of your utility bills, you’ll need to…" at bounding box center [428, 341] width 358 height 34
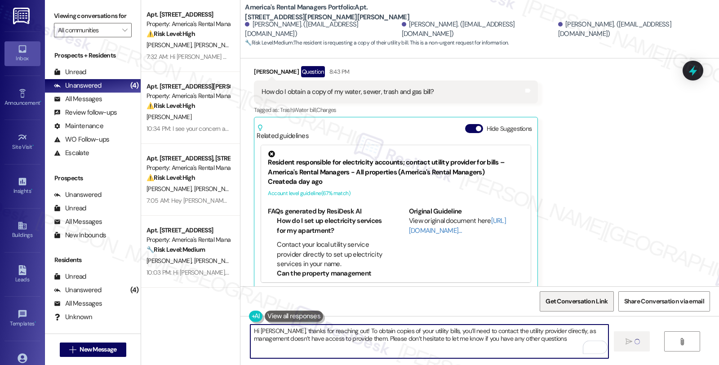
type textarea "Hi Sara, thanks for reaching out! To obtain copies of your utility bills, you’l…"
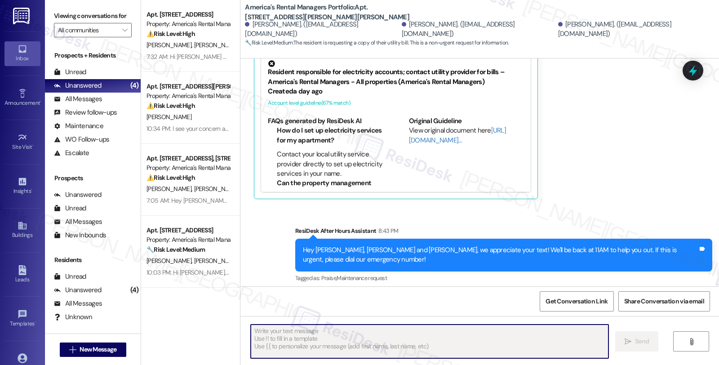
scroll to position [326, 0]
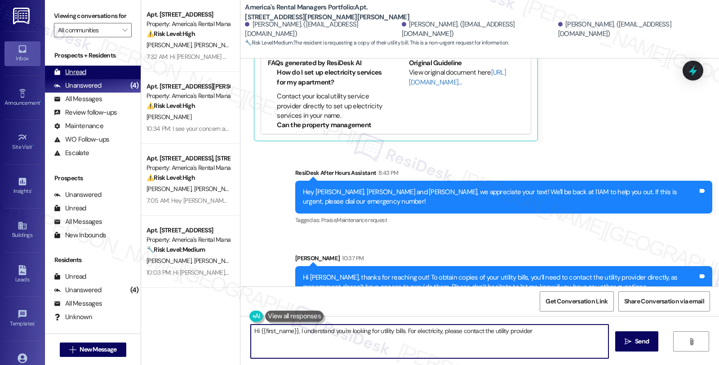
click at [86, 79] on div "Unread (0)" at bounding box center [93, 72] width 96 height 13
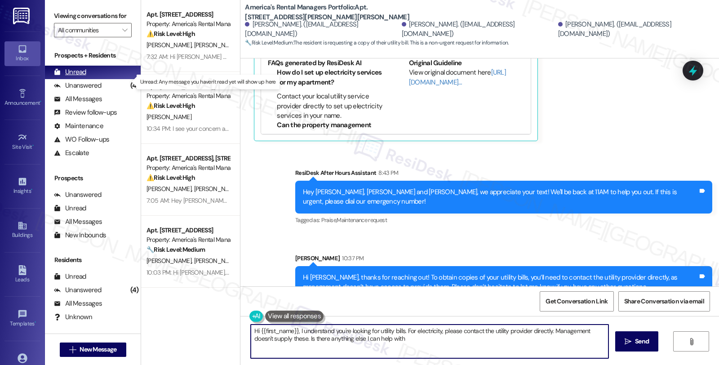
type textarea "Hi {{first_name}}, I understand you're looking for utility bills. For electrici…"
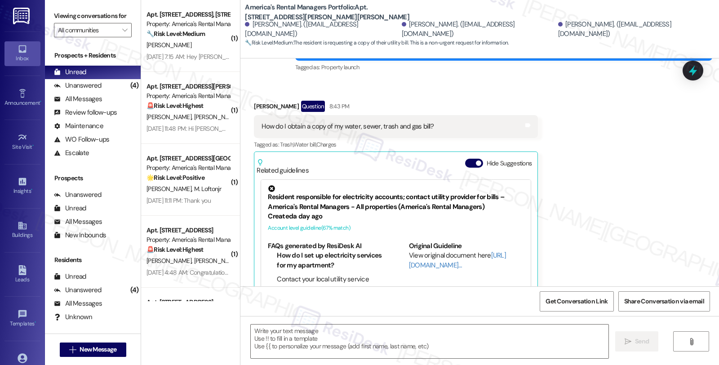
scroll to position [177, 0]
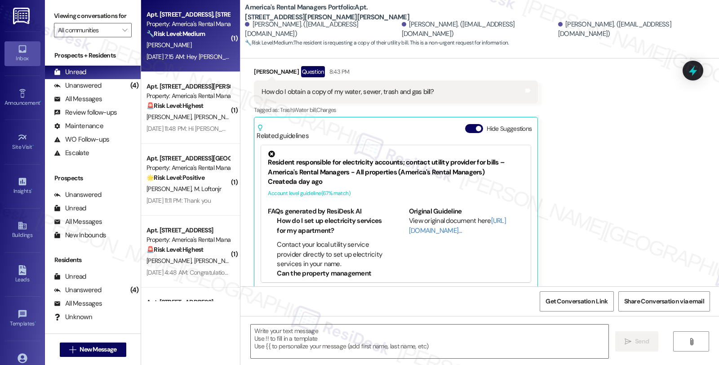
type textarea "Fetching suggested responses. Please feel free to read through the conversation…"
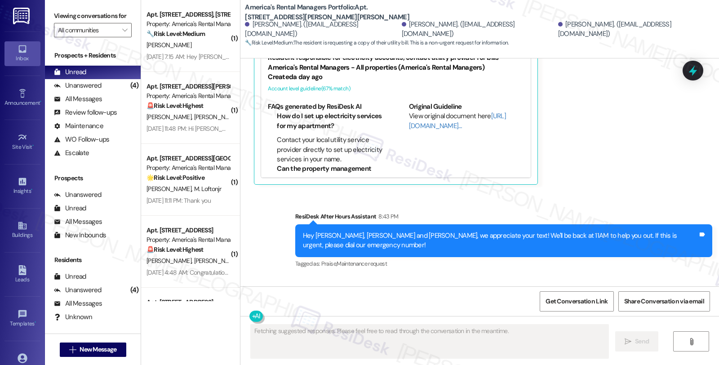
scroll to position [339, 0]
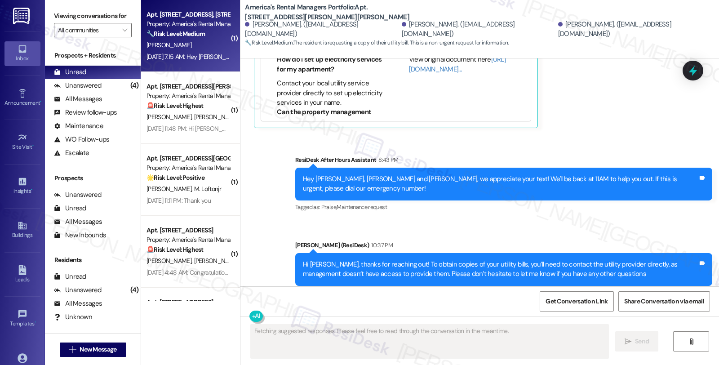
click at [204, 44] on div "[PERSON_NAME]" at bounding box center [188, 45] width 85 height 11
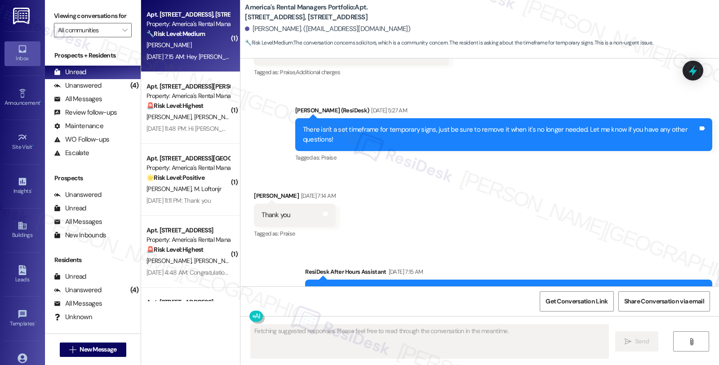
scroll to position [1122, 0]
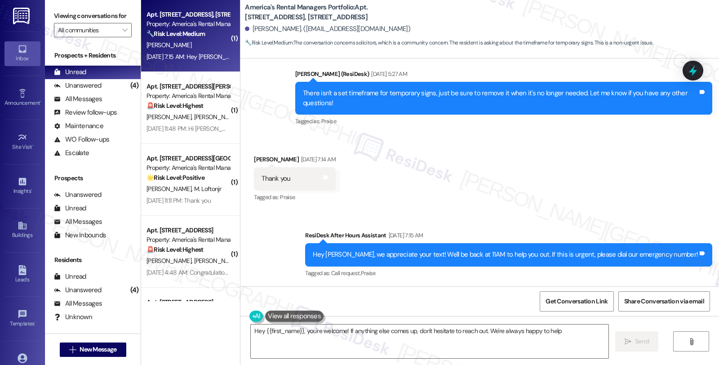
type textarea "Hey {{first_name}}, you're welcome! If anything else comes up, don't hesitate t…"
click at [197, 27] on div "Property: America's Rental Managers Portfolio" at bounding box center [187, 23] width 83 height 9
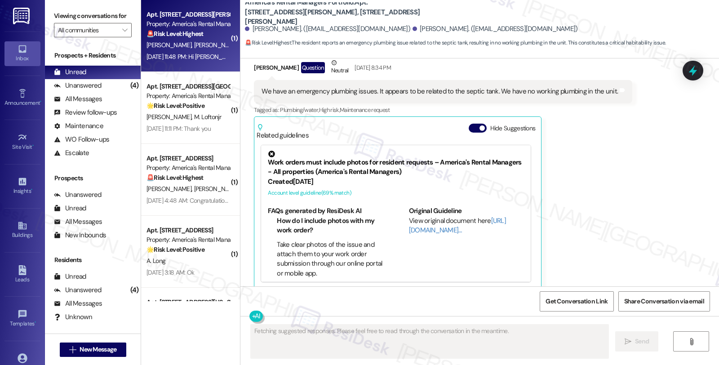
scroll to position [364, 0]
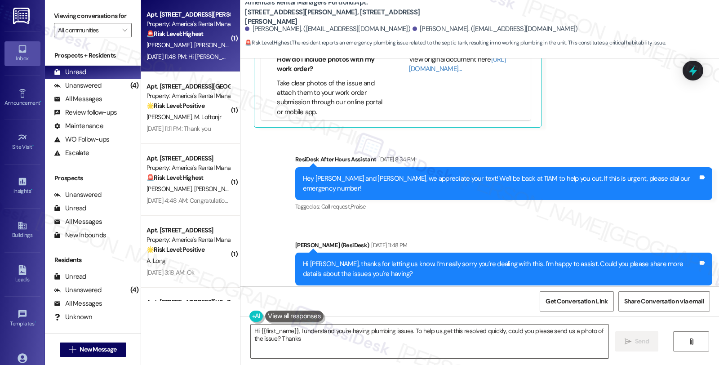
type textarea "Hi {{first_name}}, I understand you're having plumbing issues. To help us get t…"
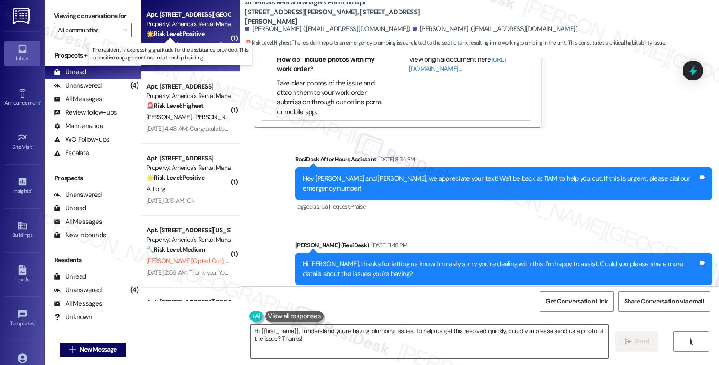
click at [199, 34] on strong "🌟 Risk Level: Positive" at bounding box center [175, 34] width 58 height 8
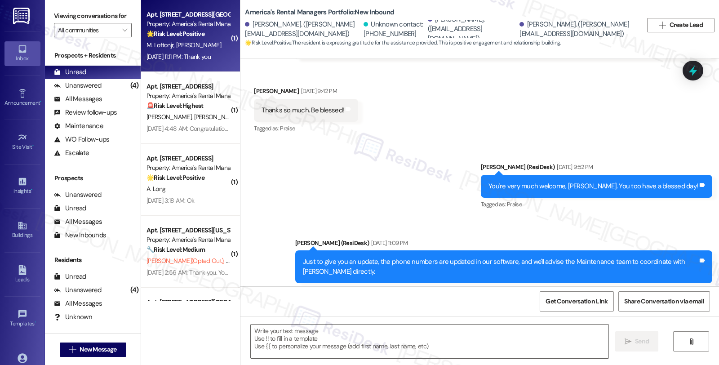
scroll to position [1193, 0]
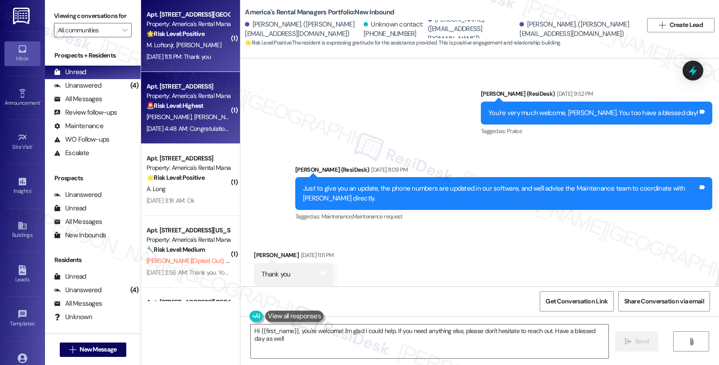
type textarea "Hi {{first_name}}, you're welcome! I'm glad I could help. If you need anything …"
click at [200, 99] on div "Property: America's Rental Managers Portfolio" at bounding box center [187, 95] width 83 height 9
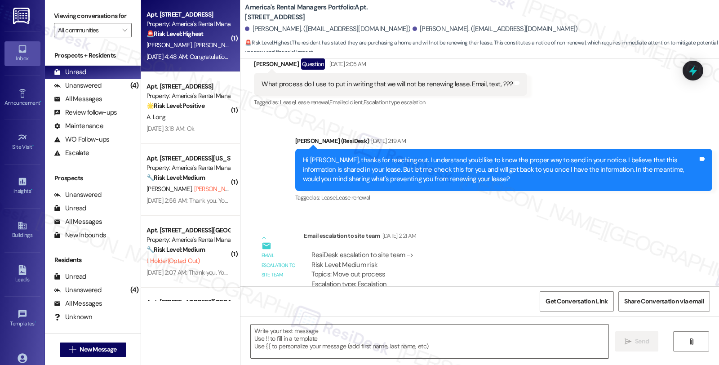
type textarea "Fetching suggested responses. Please feel free to read through the conversation…"
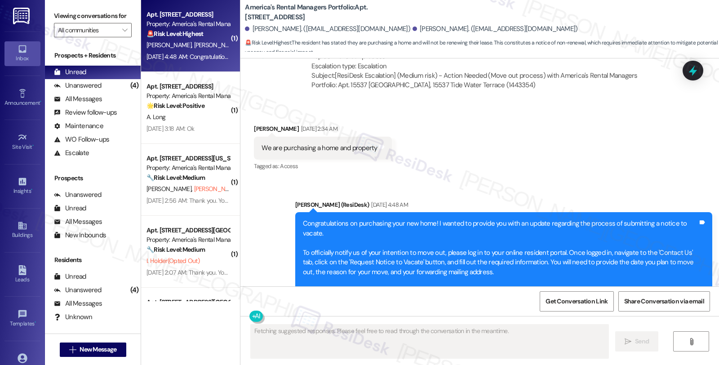
scroll to position [429, 0]
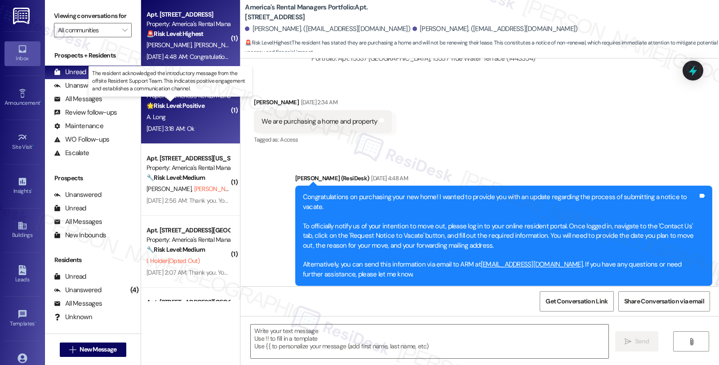
click at [173, 102] on strong "🌟 Risk Level: Positive" at bounding box center [175, 106] width 58 height 8
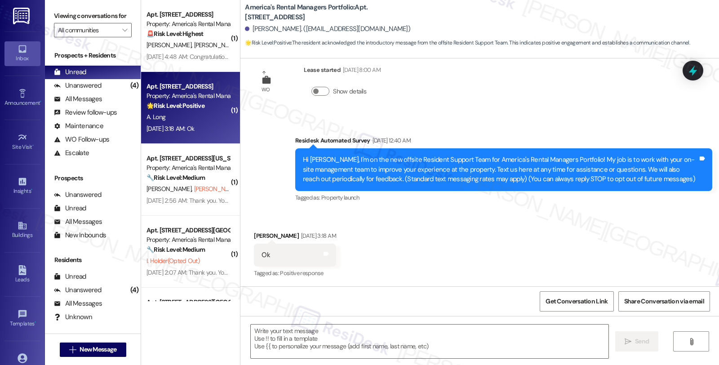
type textarea "Fetching suggested responses. Please feel free to read through the conversation…"
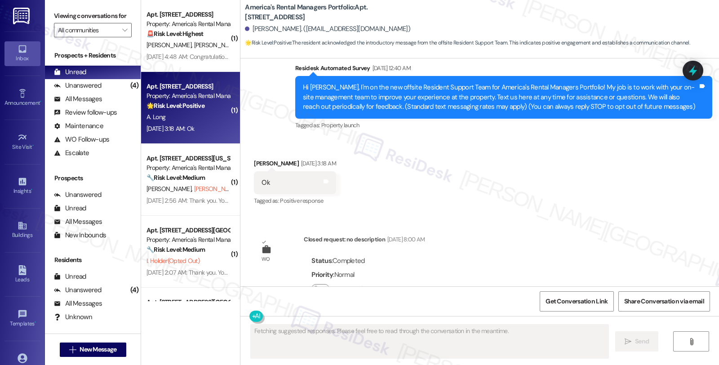
scroll to position [119, 0]
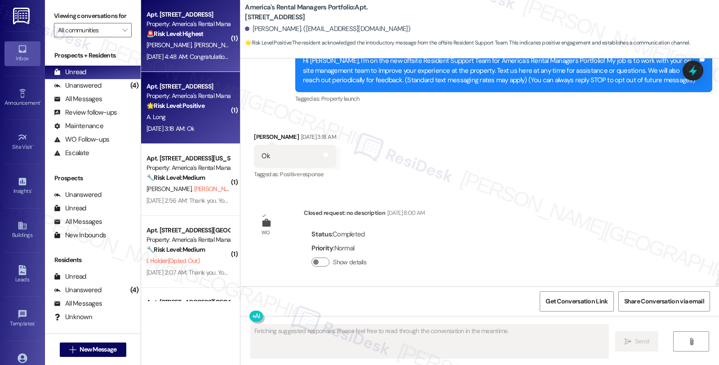
click at [191, 39] on div "Apt. 15537 Tide Water Terrace, 15537 Tide Water Terrace Property: America's Ren…" at bounding box center [188, 24] width 85 height 31
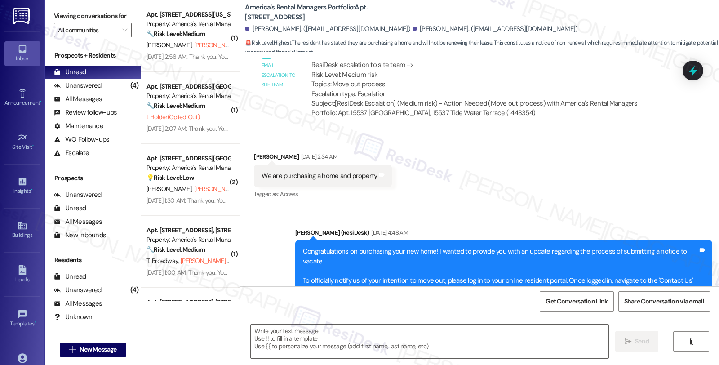
scroll to position [429, 0]
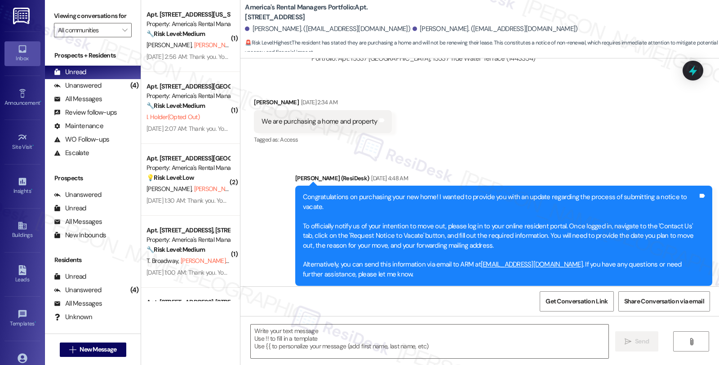
type textarea "Fetching suggested responses. Please feel free to read through the conversation…"
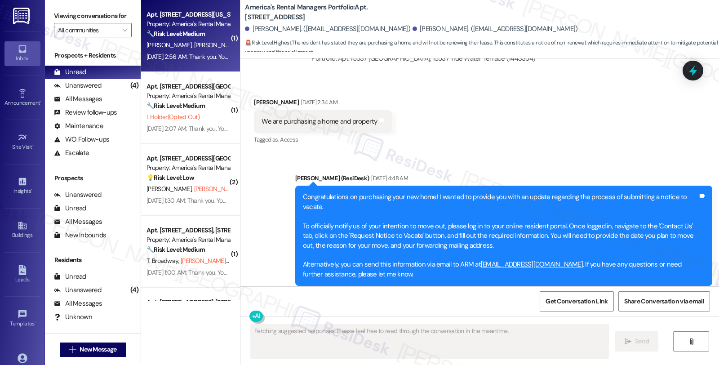
click at [177, 20] on div "Property: America's Rental Managers Portfolio" at bounding box center [187, 23] width 83 height 9
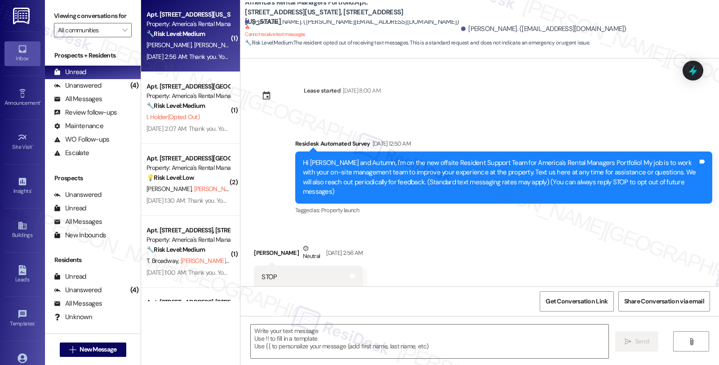
type textarea "Fetching suggested responses. Please feel free to read through the conversation…"
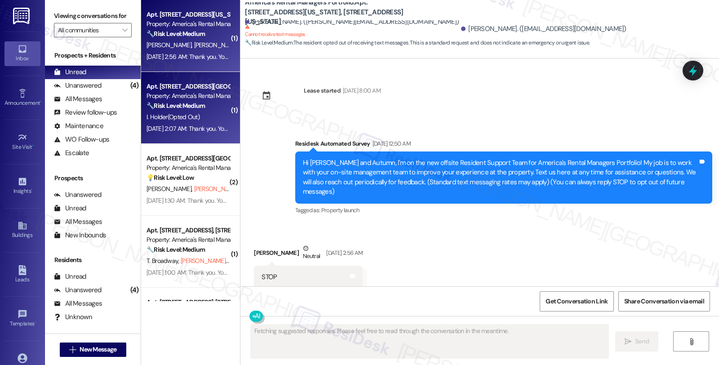
click at [177, 109] on strong "🔧 Risk Level: Medium" at bounding box center [175, 106] width 58 height 8
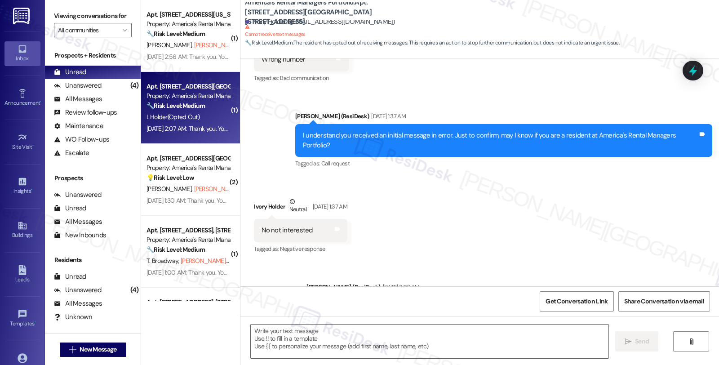
type textarea "Fetching suggested responses. Please feel free to read through the conversation…"
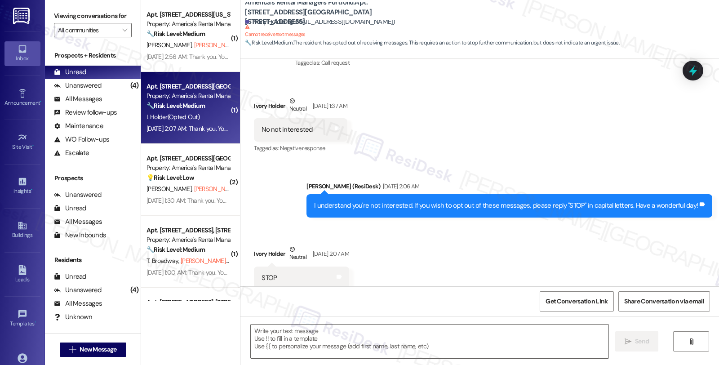
scroll to position [394, 0]
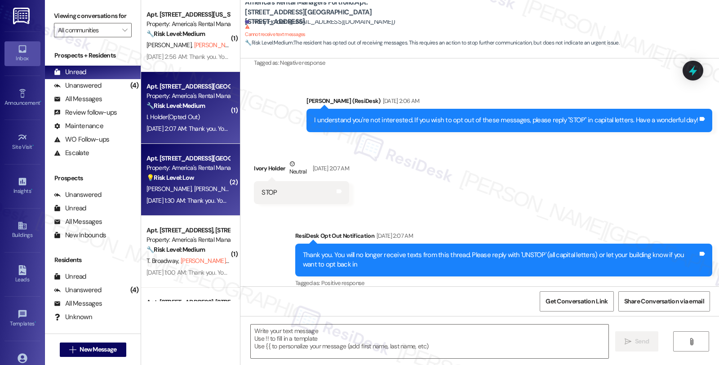
click at [176, 170] on div "Property: America's Rental Managers Portfolio" at bounding box center [187, 167] width 83 height 9
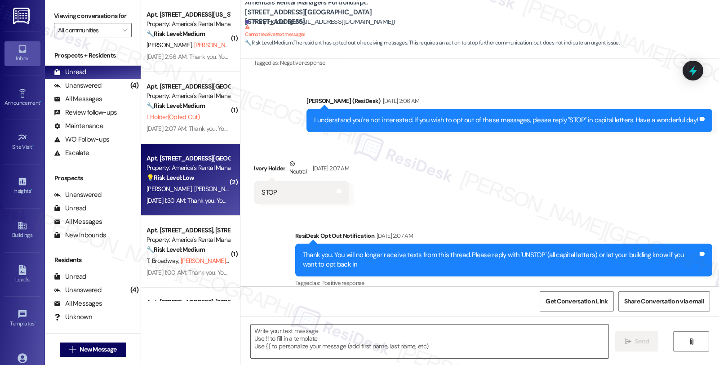
type textarea "Fetching suggested responses. Please feel free to read through the conversation…"
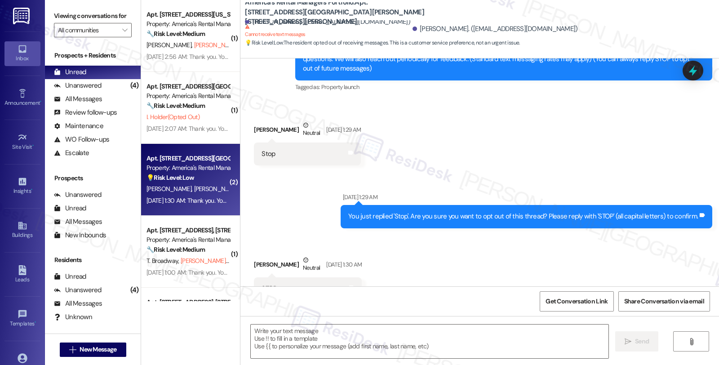
scroll to position [133, 0]
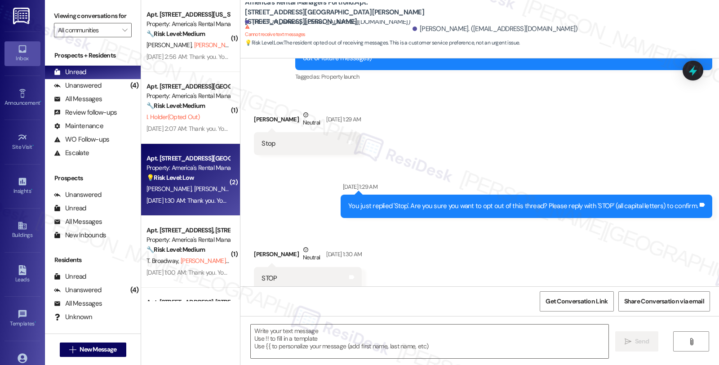
type textarea "Fetching suggested responses. Please feel free to read through the conversation…"
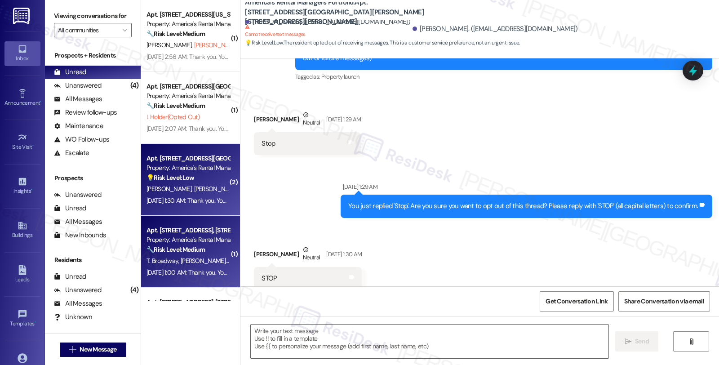
click at [189, 244] on div "Property: America's Rental Managers Portfolio" at bounding box center [187, 239] width 83 height 9
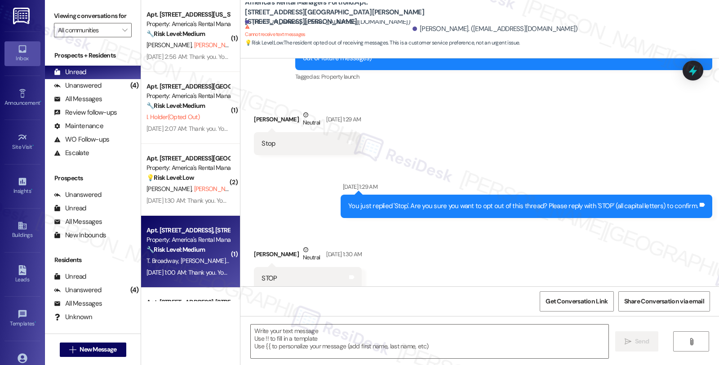
type textarea "Fetching suggested responses. Please feel free to read through the conversation…"
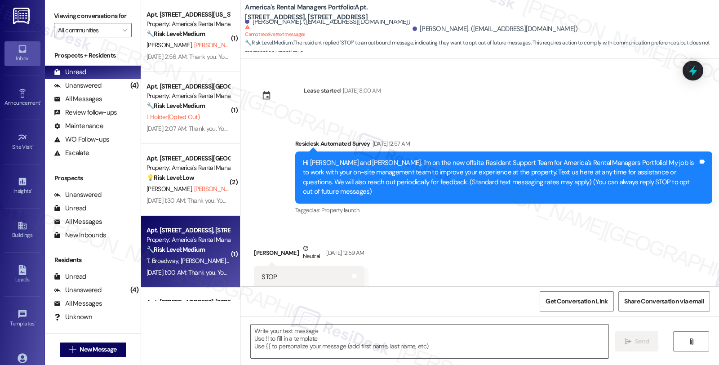
type textarea "Fetching suggested responses. Please feel free to read through the conversation…"
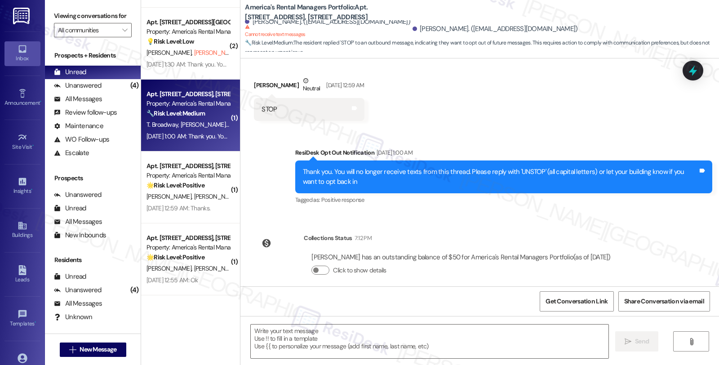
scroll to position [150, 0]
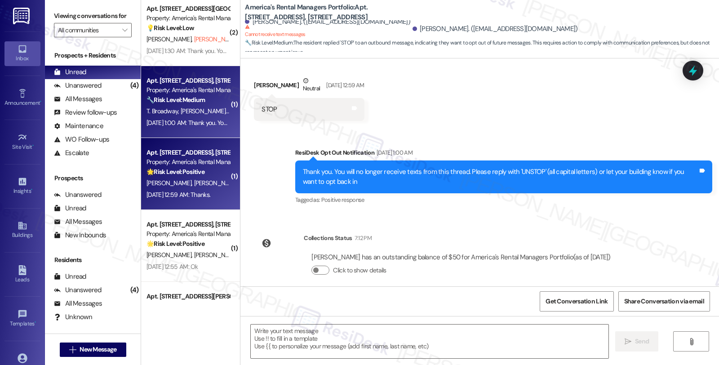
click at [205, 164] on div "Property: America's Rental Managers Portfolio" at bounding box center [187, 161] width 83 height 9
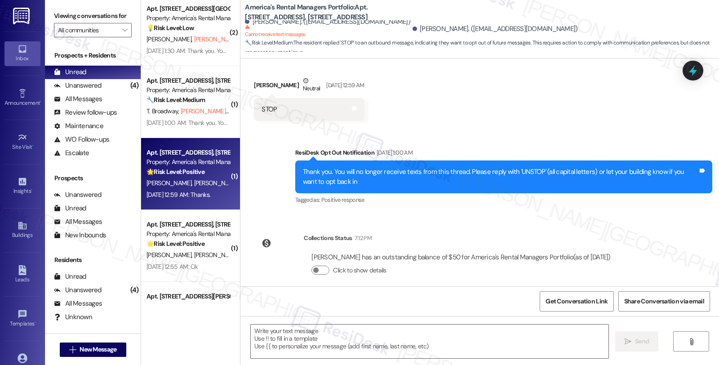
type textarea "Fetching suggested responses. Please feel free to read through the conversation…"
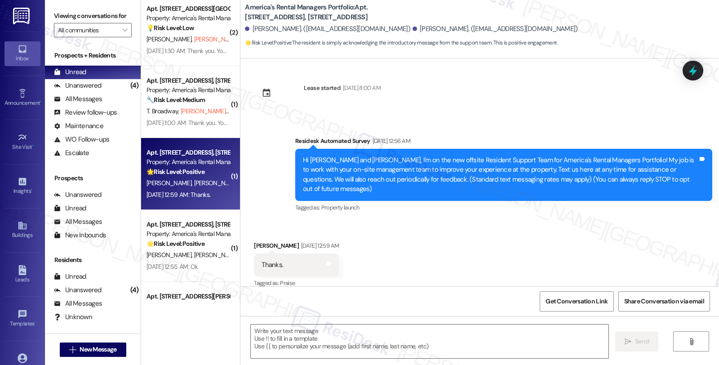
scroll to position [3, 0]
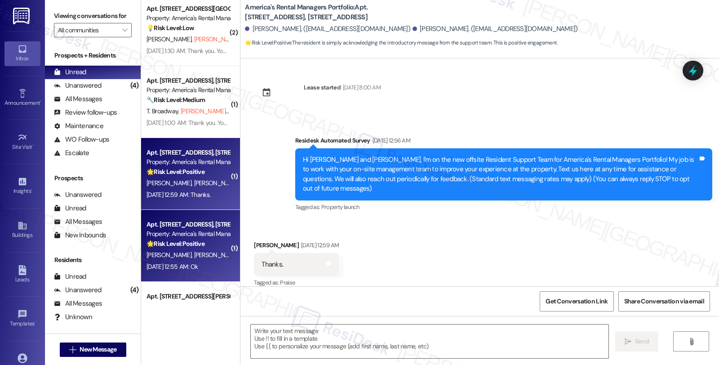
click at [159, 241] on strong "🌟 Risk Level: Positive" at bounding box center [175, 243] width 58 height 8
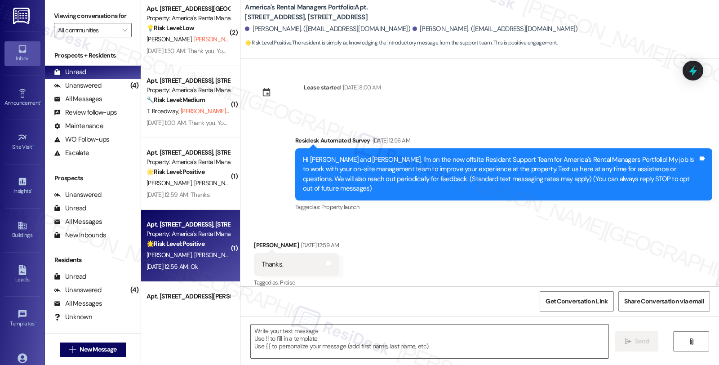
type textarea "Fetching suggested responses. Please feel free to read through the conversation…"
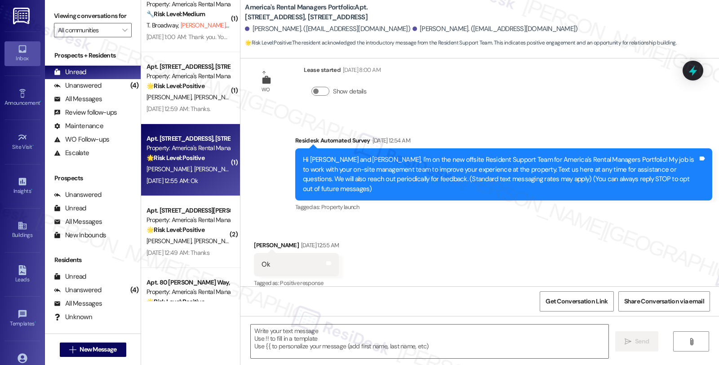
scroll to position [299, 0]
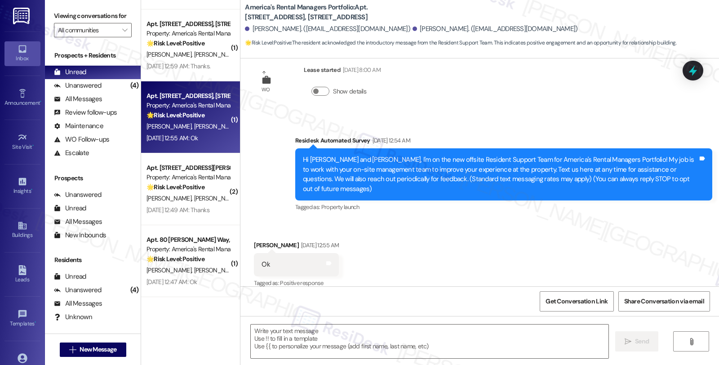
type textarea "Fetching suggested responses. Please feel free to read through the conversation…"
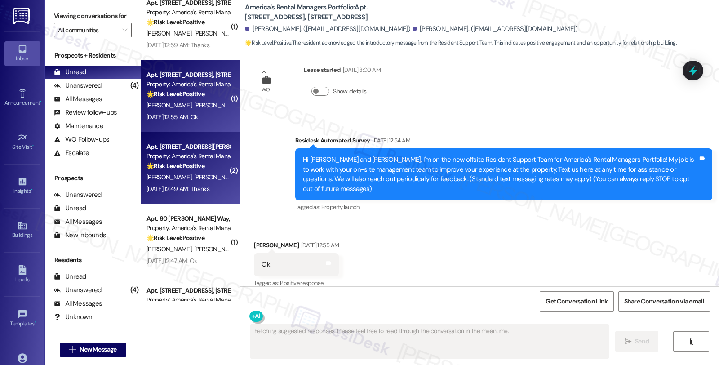
click at [194, 158] on div "Property: America's Rental Managers Portfolio" at bounding box center [187, 155] width 83 height 9
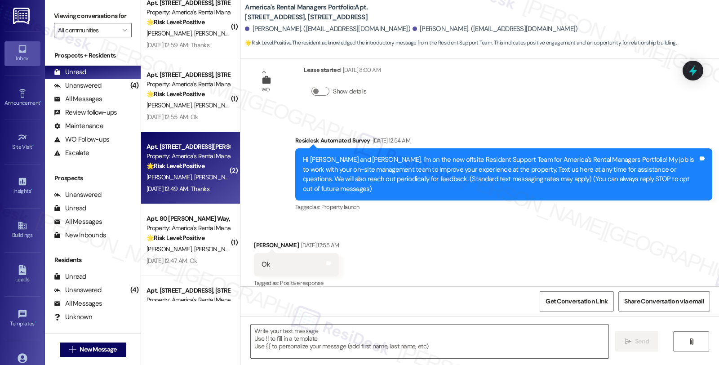
type textarea "Fetching suggested responses. Please feel free to read through the conversation…"
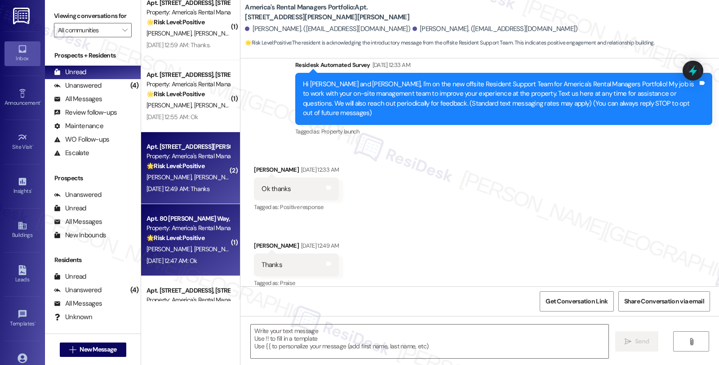
type textarea "Fetching suggested responses. Please feel free to read through the conversation…"
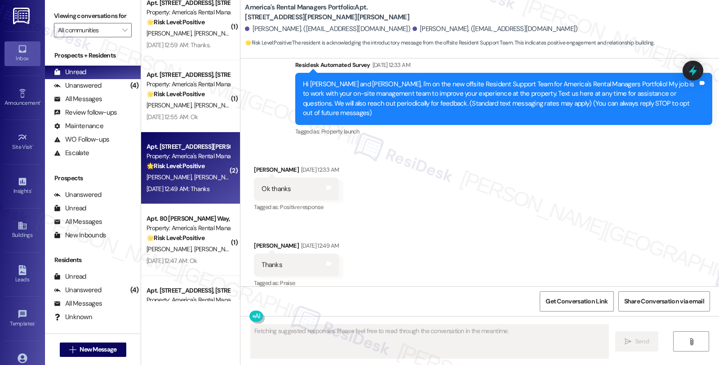
scroll to position [79, 0]
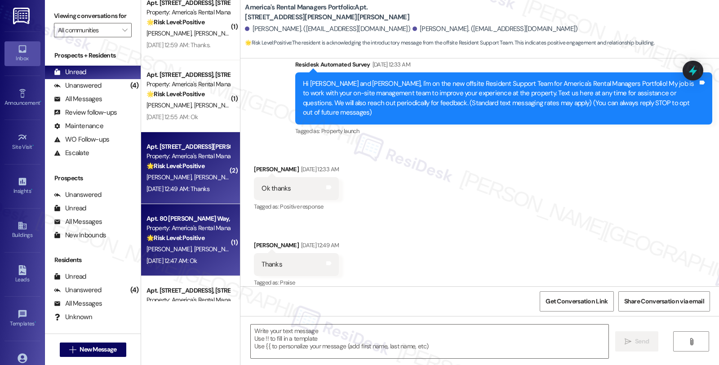
click at [177, 230] on div "Property: America's Rental Managers Portfolio" at bounding box center [187, 227] width 83 height 9
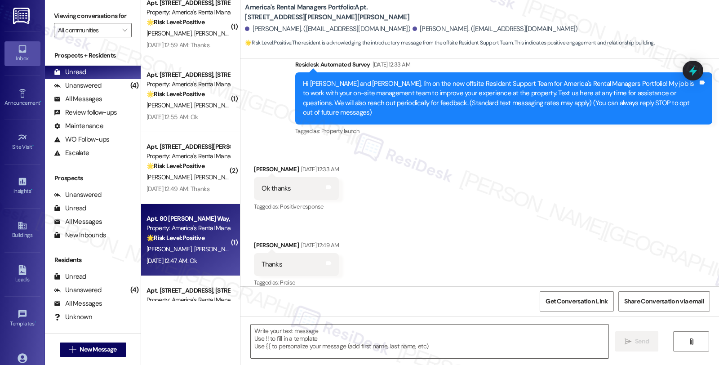
type textarea "Fetching suggested responses. Please feel free to read through the conversation…"
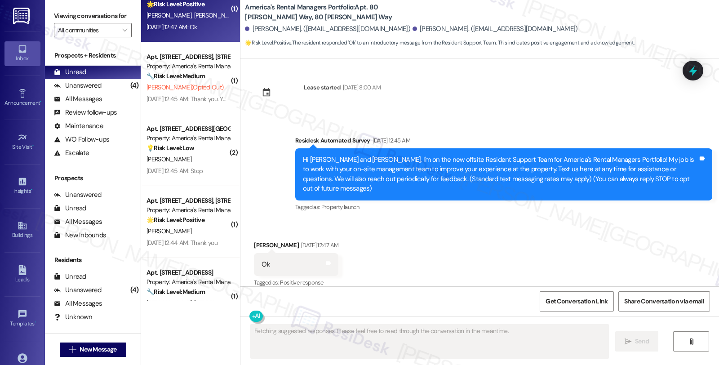
scroll to position [549, 0]
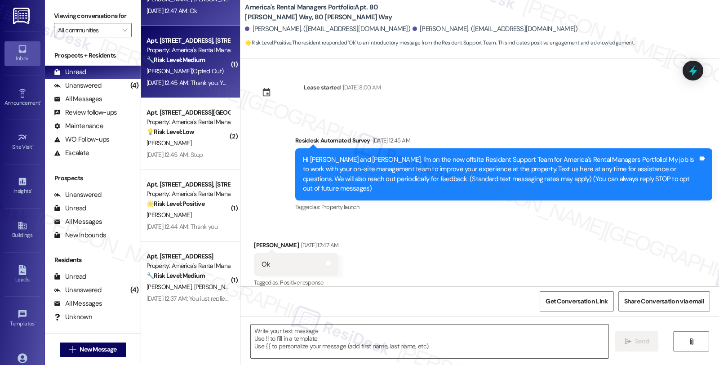
click at [190, 71] on span "C. Fells (Opted Out)" at bounding box center [184, 71] width 77 height 8
type textarea "Fetching suggested responses. Please feel free to read through the conversation…"
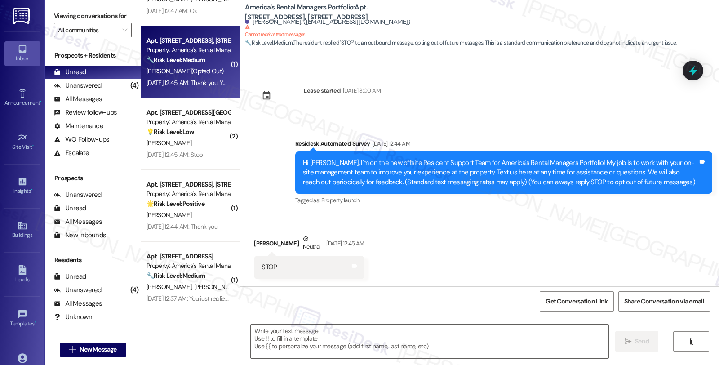
type textarea "Fetching suggested responses. Please feel free to read through the conversation…"
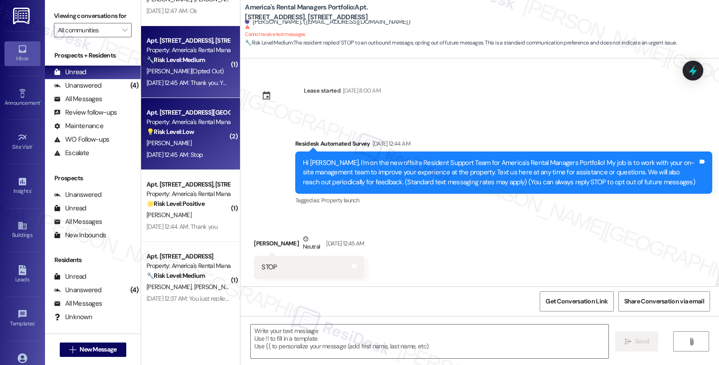
click at [183, 128] on strong "💡 Risk Level: Low" at bounding box center [170, 132] width 48 height 8
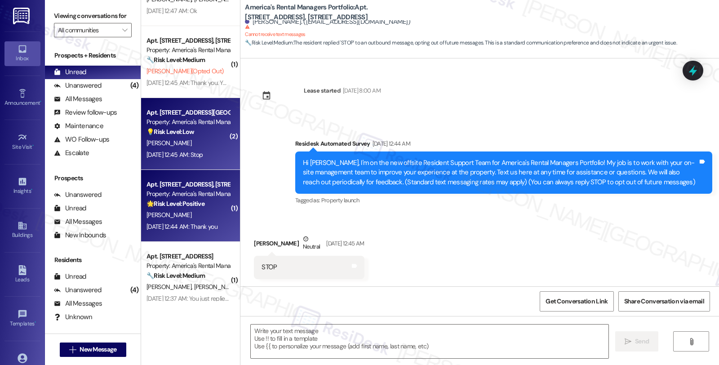
type textarea "Fetching suggested responses. Please feel free to read through the conversation…"
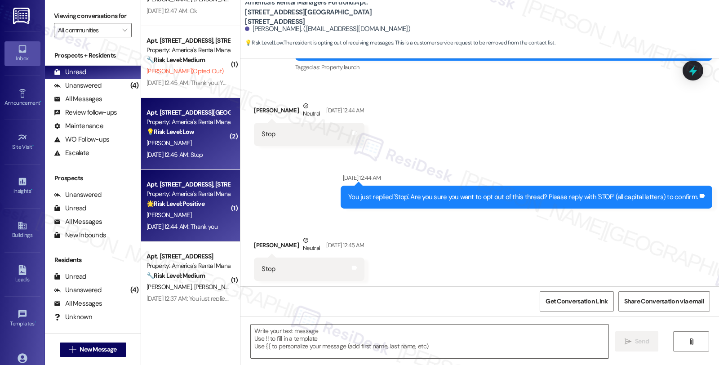
type textarea "Fetching suggested responses. Please feel free to read through the conversation…"
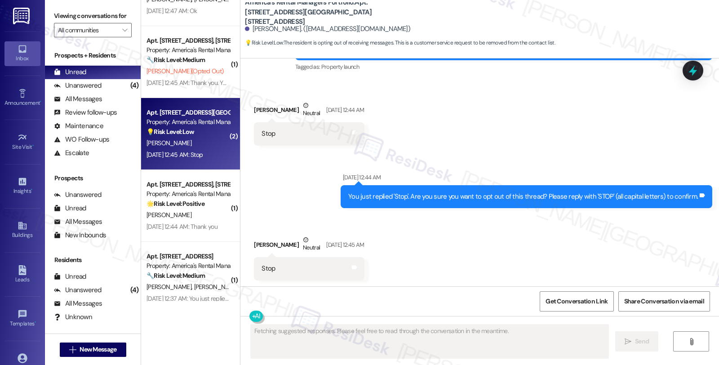
scroll to position [217, 0]
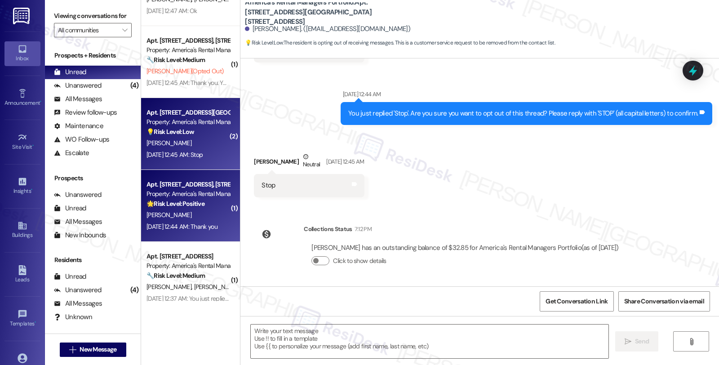
click at [195, 213] on div "[PERSON_NAME]" at bounding box center [188, 214] width 85 height 11
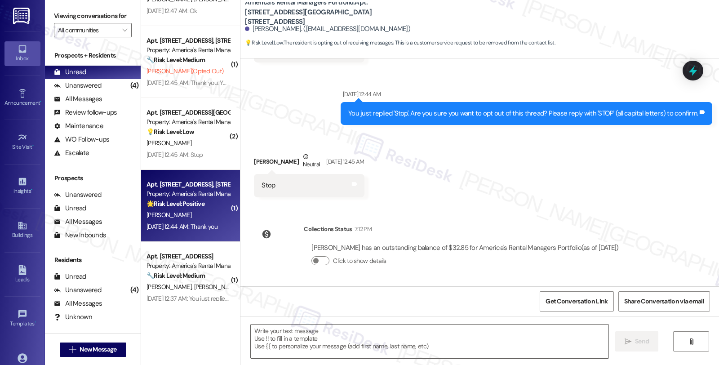
type textarea "Fetching suggested responses. Please feel free to read through the conversation…"
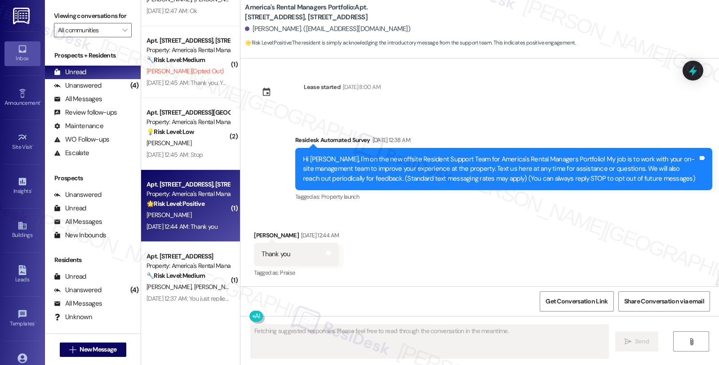
scroll to position [3, 0]
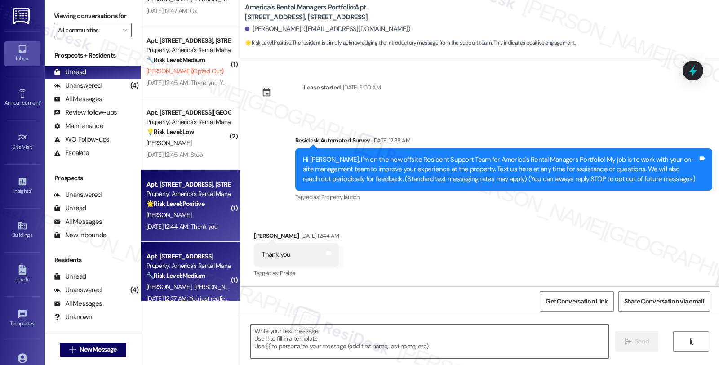
click at [182, 259] on div "Apt. [STREET_ADDRESS]" at bounding box center [187, 256] width 83 height 9
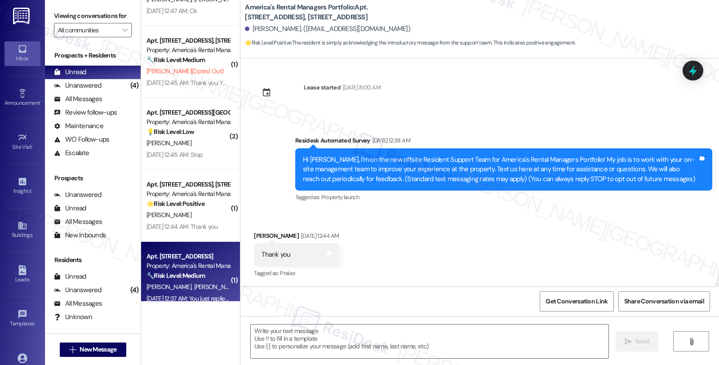
type textarea "Fetching suggested responses. Please feel free to read through the conversation…"
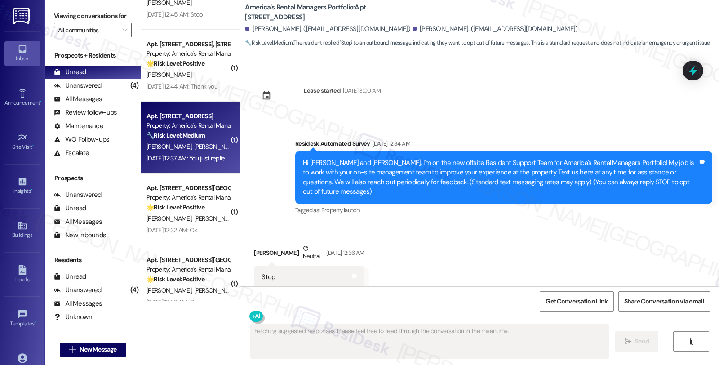
scroll to position [705, 0]
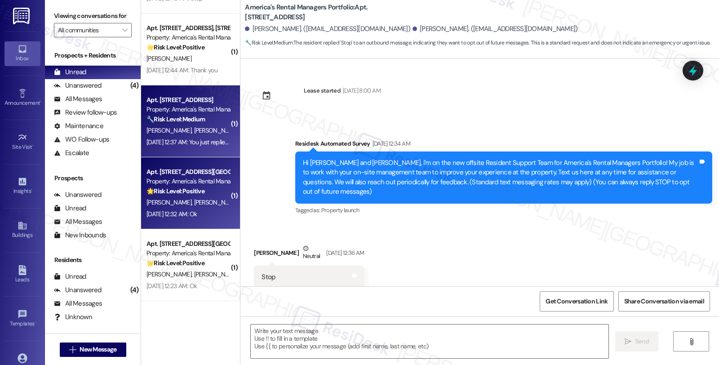
click at [180, 177] on div "Property: America's Rental Managers Portfolio" at bounding box center [187, 181] width 83 height 9
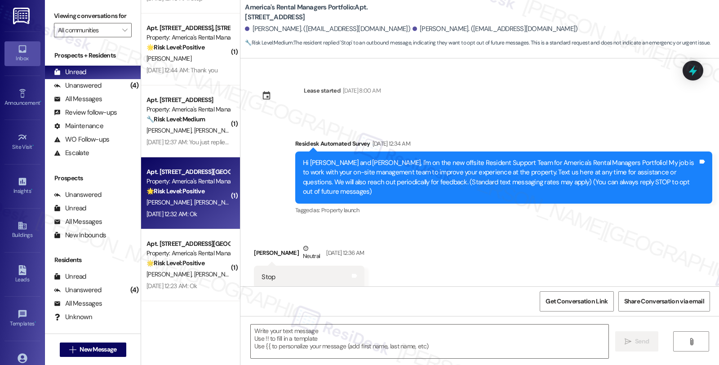
type textarea "Fetching suggested responses. Please feel free to read through the conversation…"
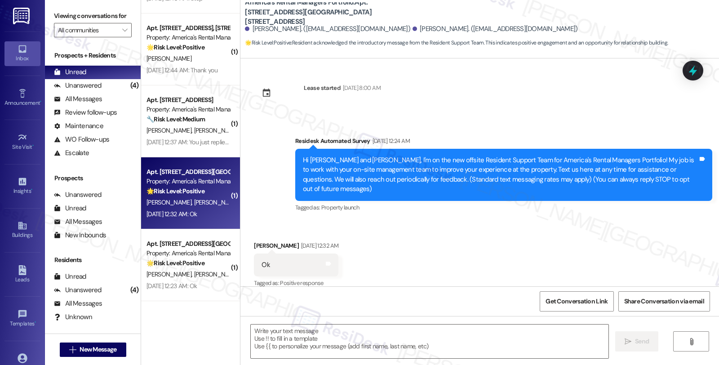
scroll to position [3, 0]
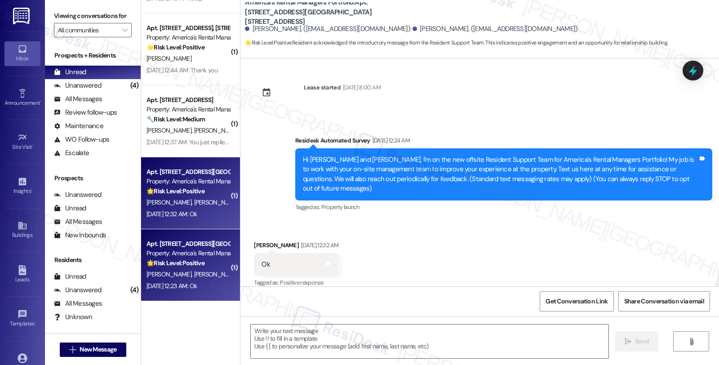
click at [174, 256] on div "Property: America's Rental Managers Portfolio" at bounding box center [187, 252] width 83 height 9
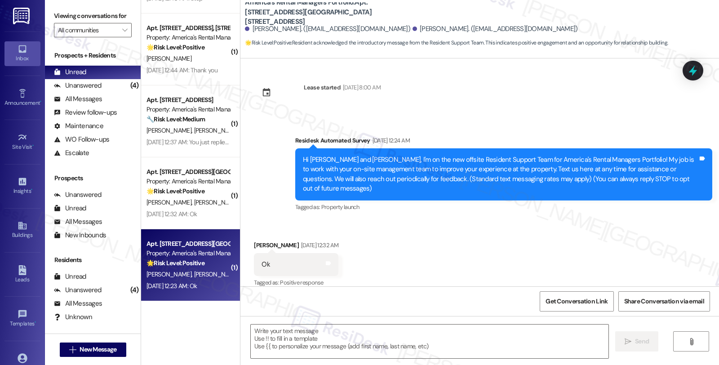
type textarea "Fetching suggested responses. Please feel free to read through the conversation…"
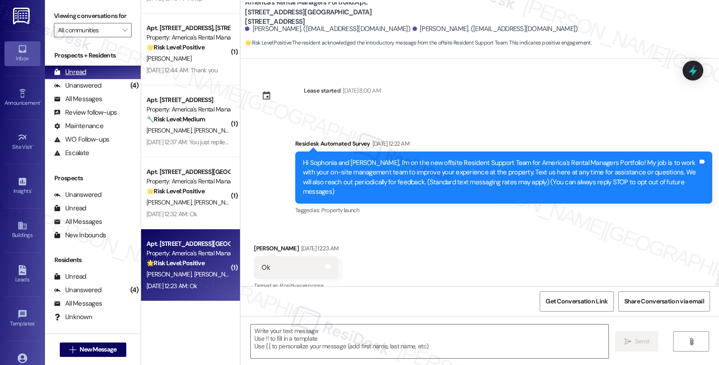
scroll to position [3, 0]
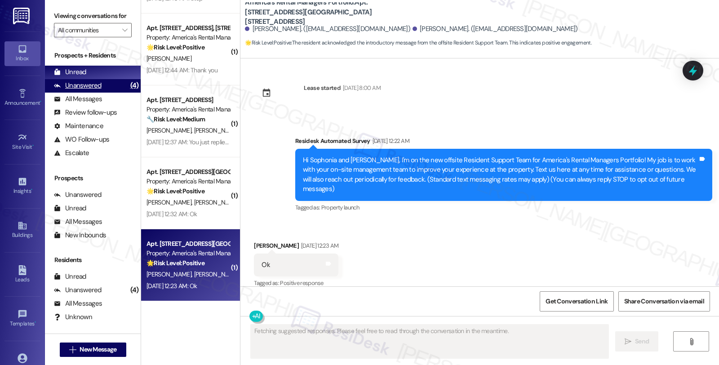
type textarea "Fetching suggested responses. Please feel free to read through the conversation…"
click at [93, 90] on div "Unanswered" at bounding box center [78, 85] width 48 height 9
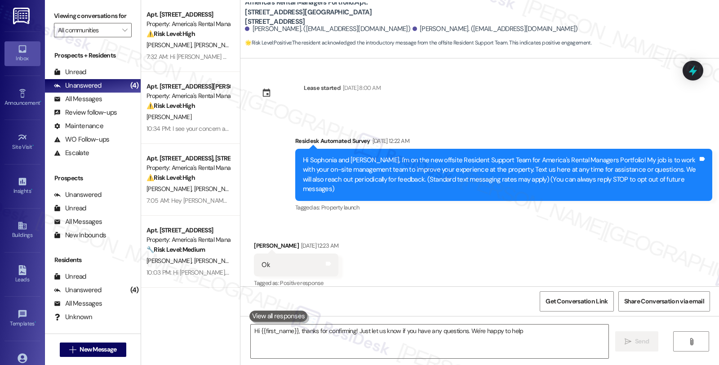
type textarea "Hi {{first_name}}, thanks for confirming! Just let us know if you have any ques…"
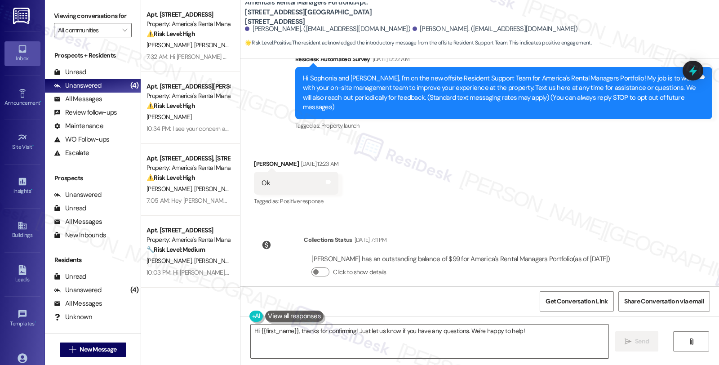
scroll to position [86, 0]
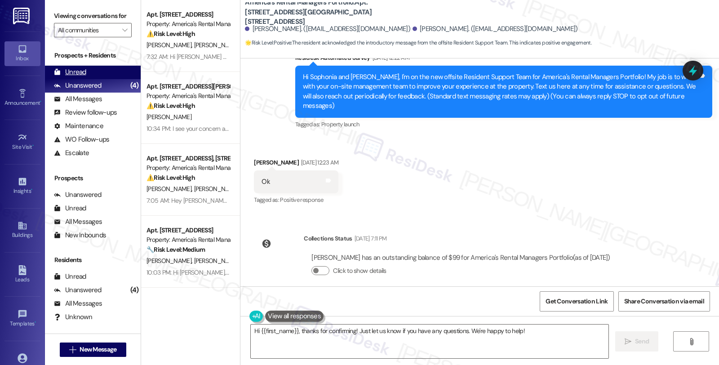
click at [86, 79] on div "Unread (0)" at bounding box center [93, 72] width 96 height 13
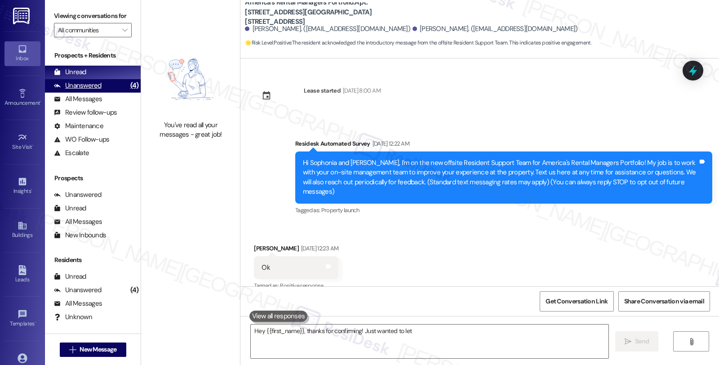
scroll to position [3, 0]
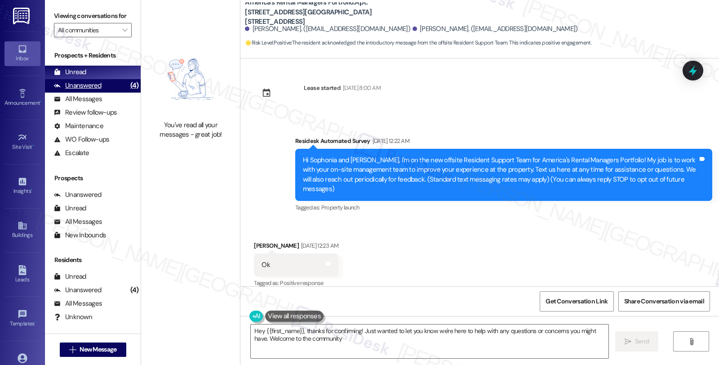
type textarea "Hey {{first_name}}, thanks for confirming! Just wanted to let you know we're he…"
click at [91, 90] on div "Unanswered" at bounding box center [78, 85] width 48 height 9
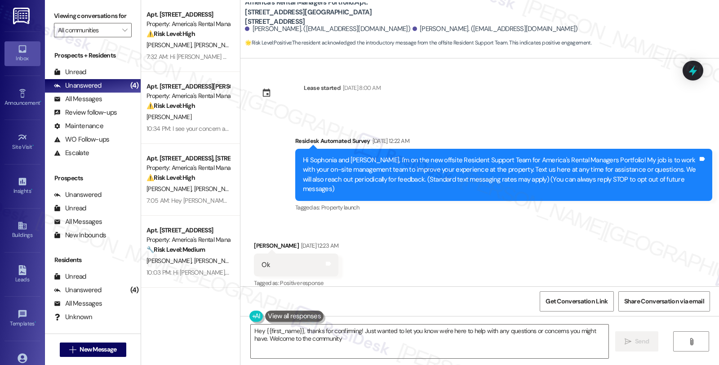
type textarea "Hey {{first_name}}, thanks for confirming! Just wanted to let you know we're he…"
